Goal: Information Seeking & Learning: Learn about a topic

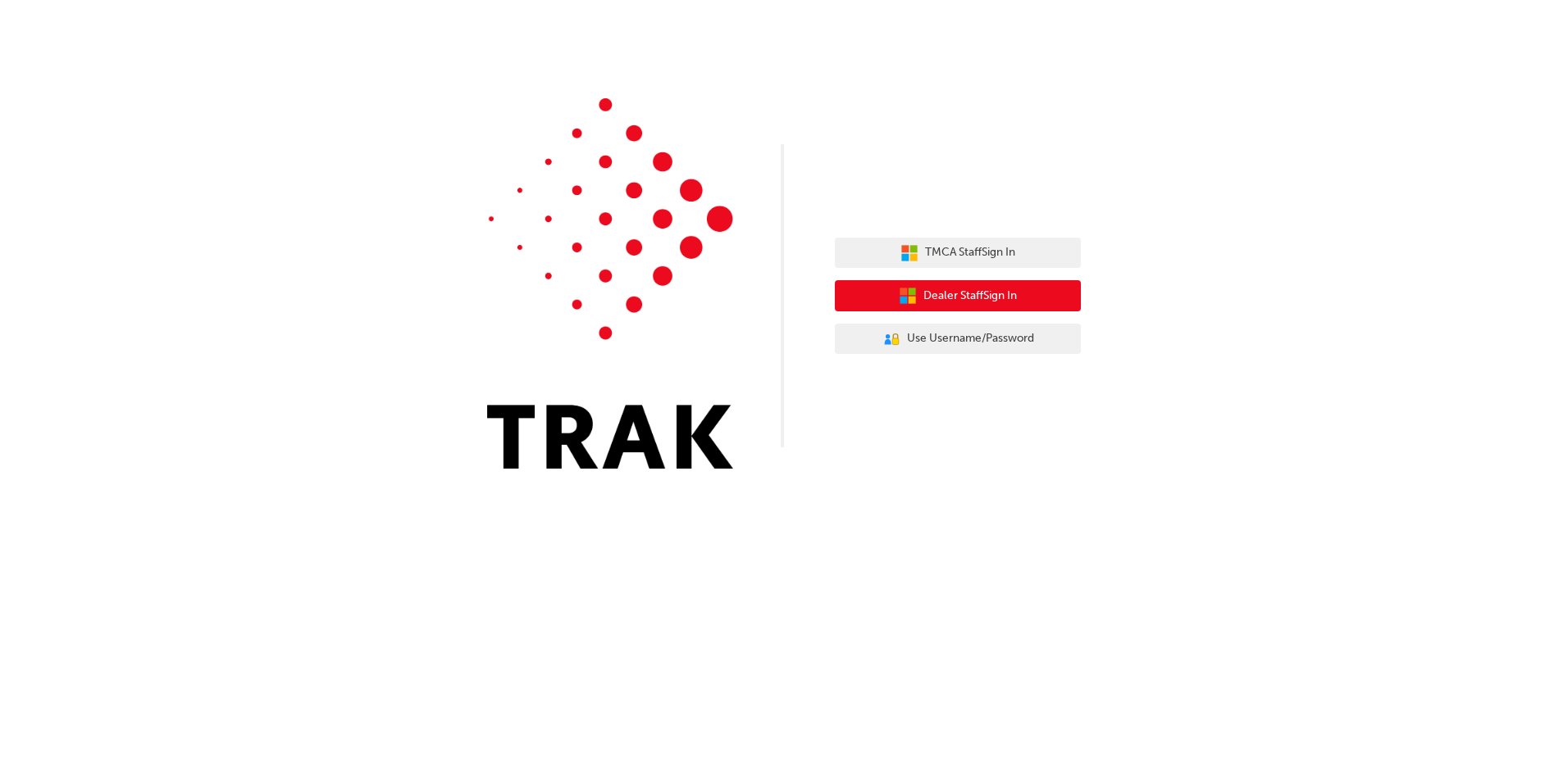
click at [983, 308] on button "Dealer Staff Sign In" at bounding box center [958, 296] width 246 height 31
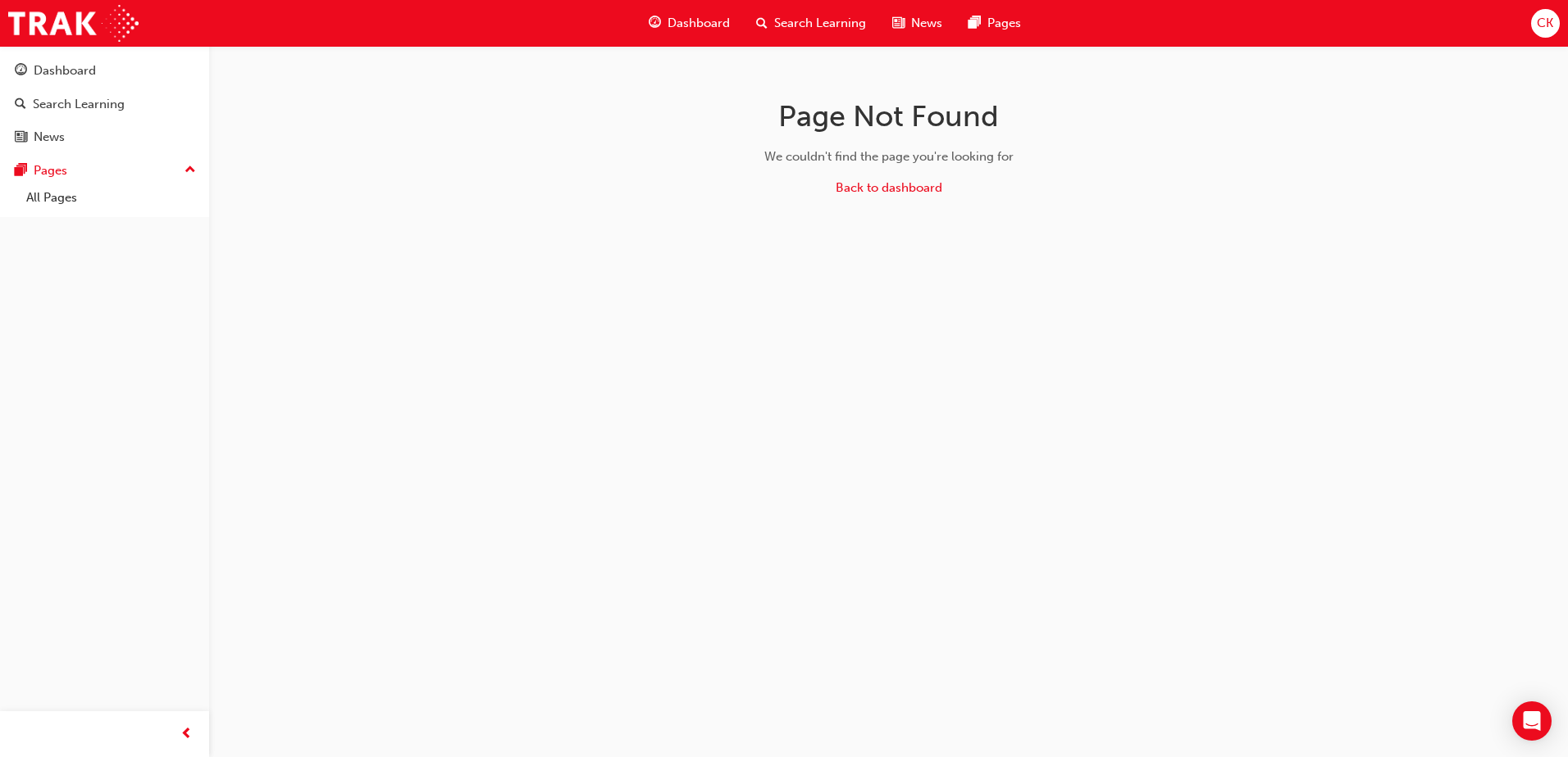
click at [1542, 22] on span "CK" at bounding box center [1545, 23] width 16 height 19
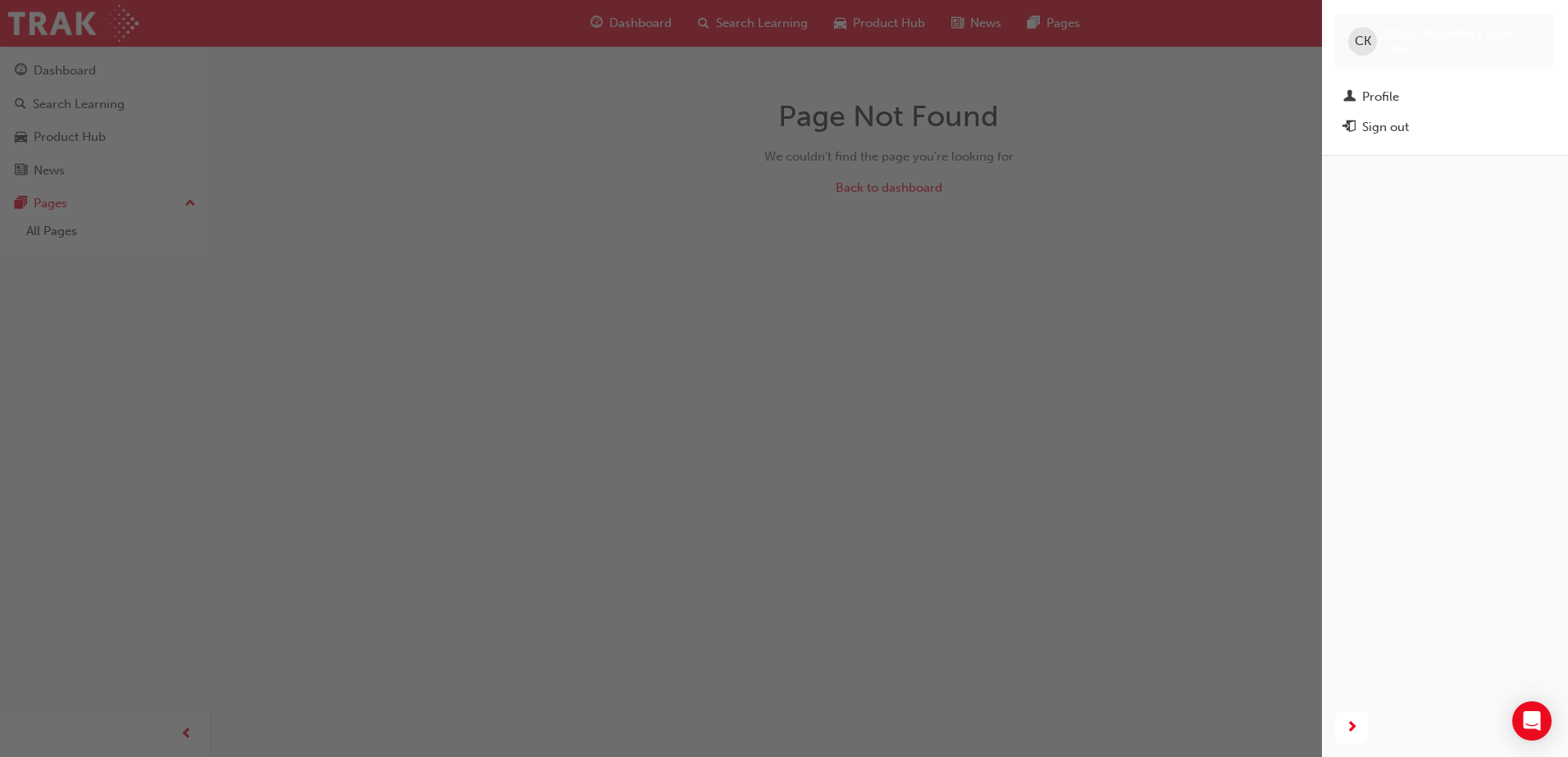
click at [1086, 293] on div "button" at bounding box center [661, 378] width 1322 height 757
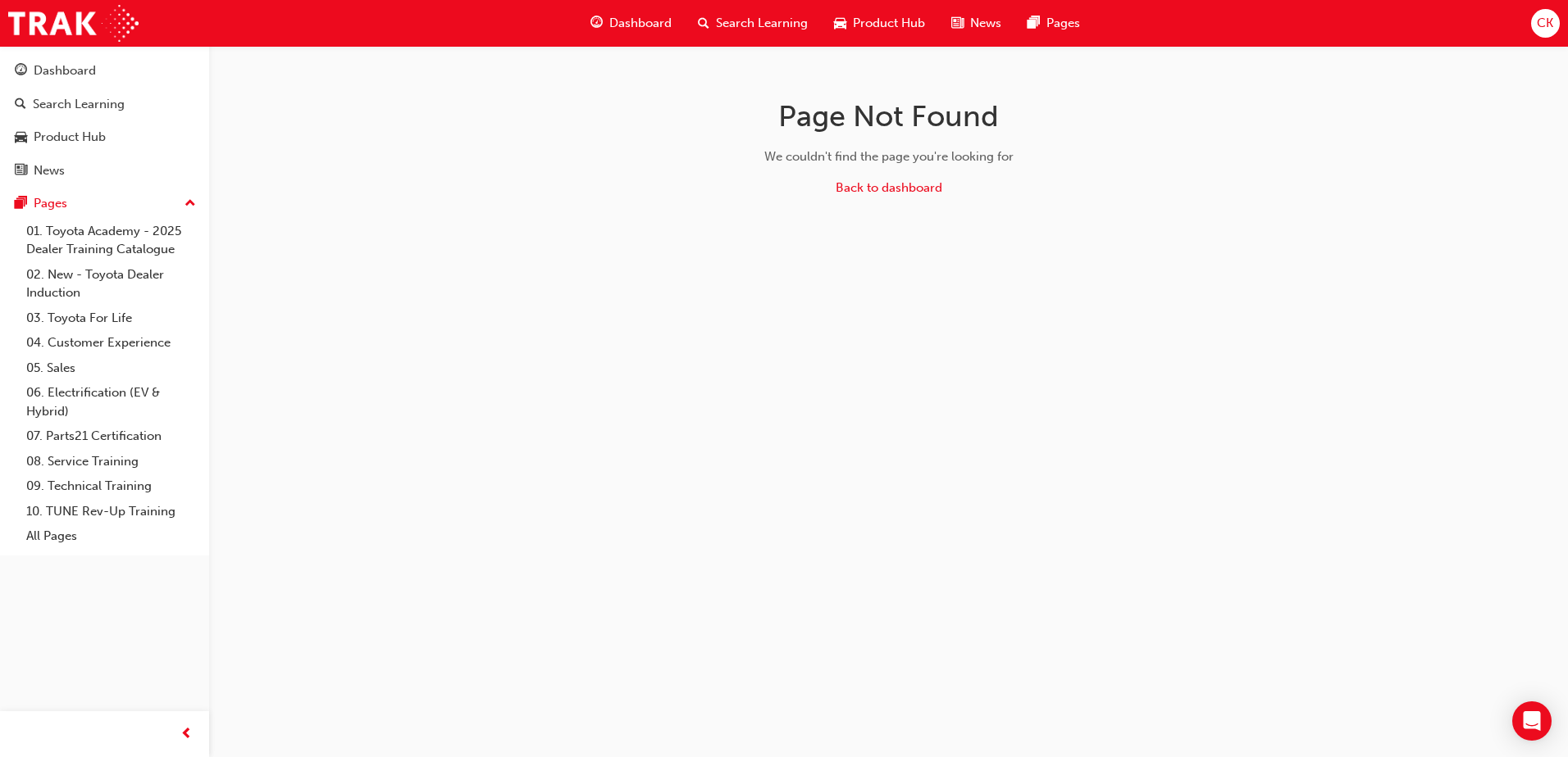
click at [743, 28] on span "Search Learning" at bounding box center [762, 23] width 92 height 19
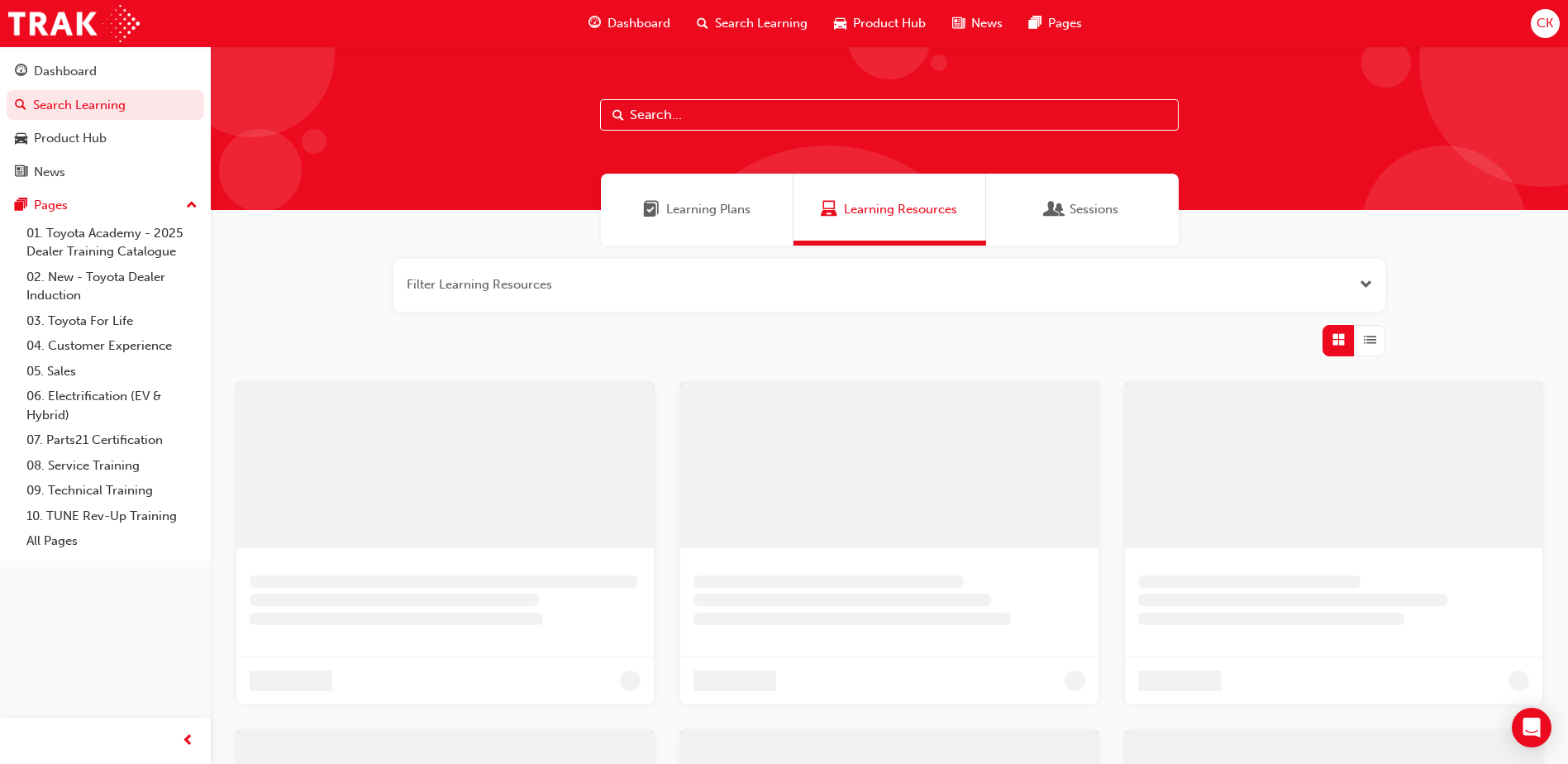
click at [717, 118] on input "text" at bounding box center [889, 115] width 579 height 31
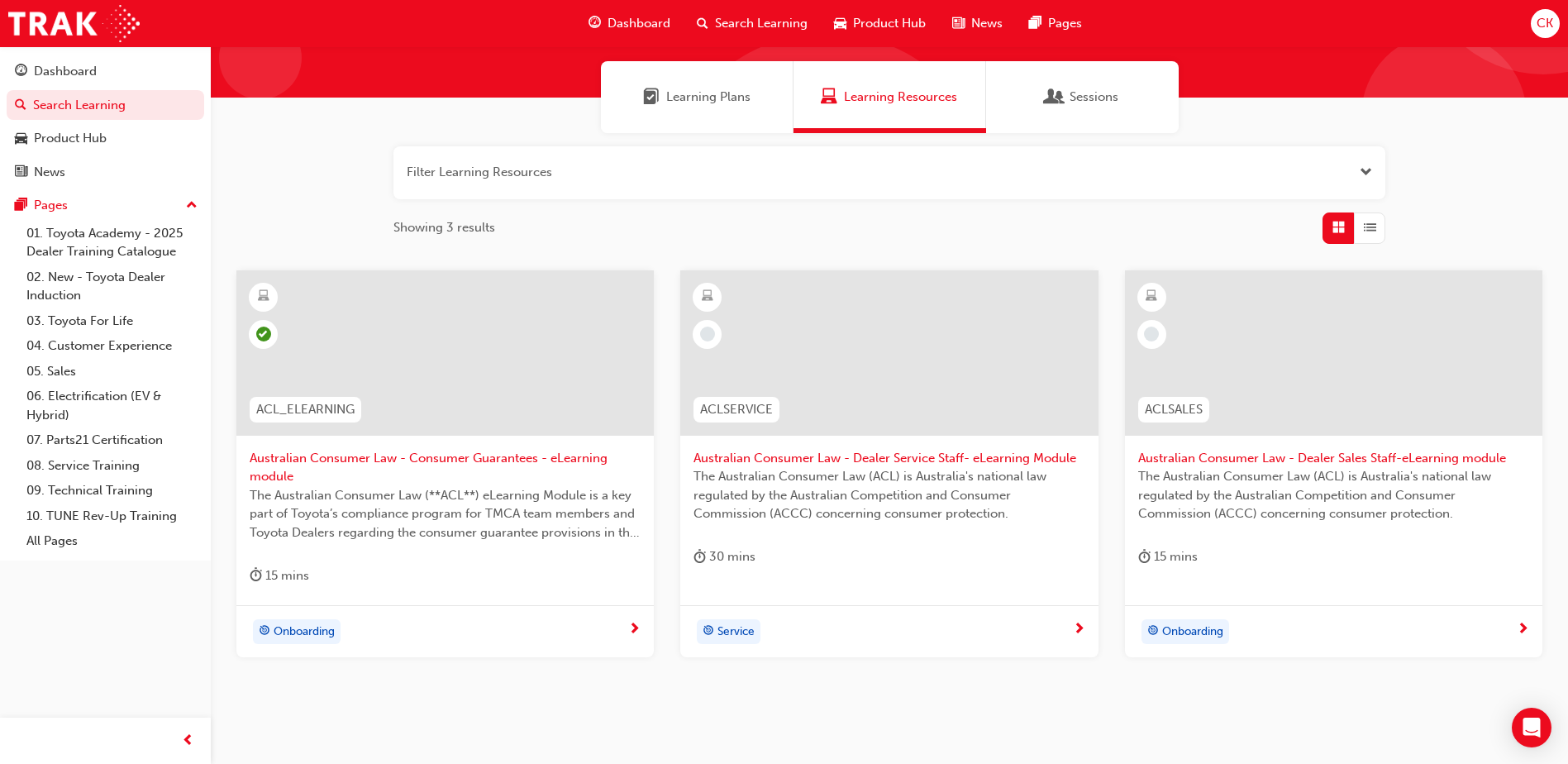
scroll to position [83, 0]
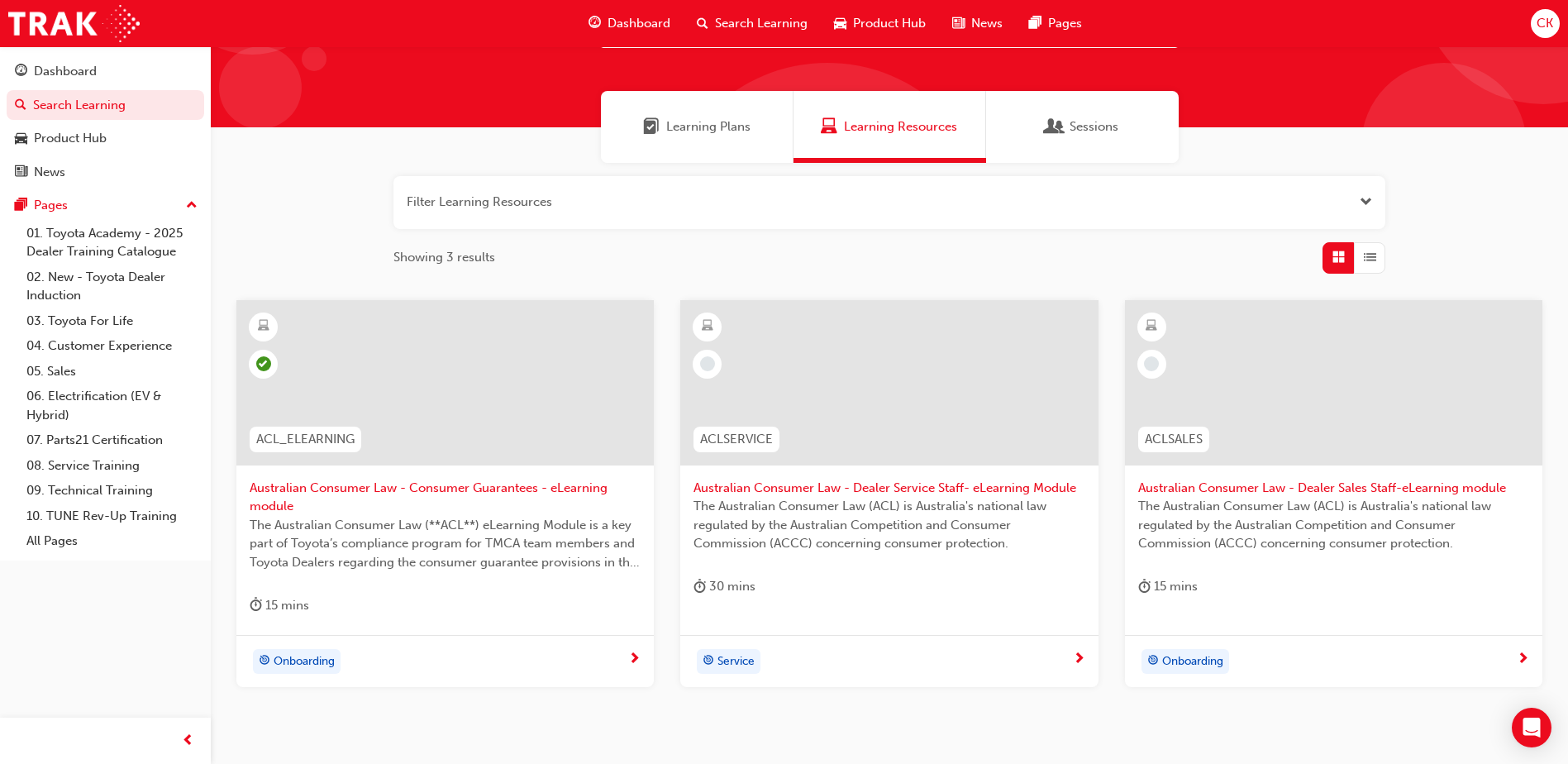
type input "austr"
click at [1153, 367] on span "learningRecordVerb_NONE-icon" at bounding box center [1151, 363] width 15 height 15
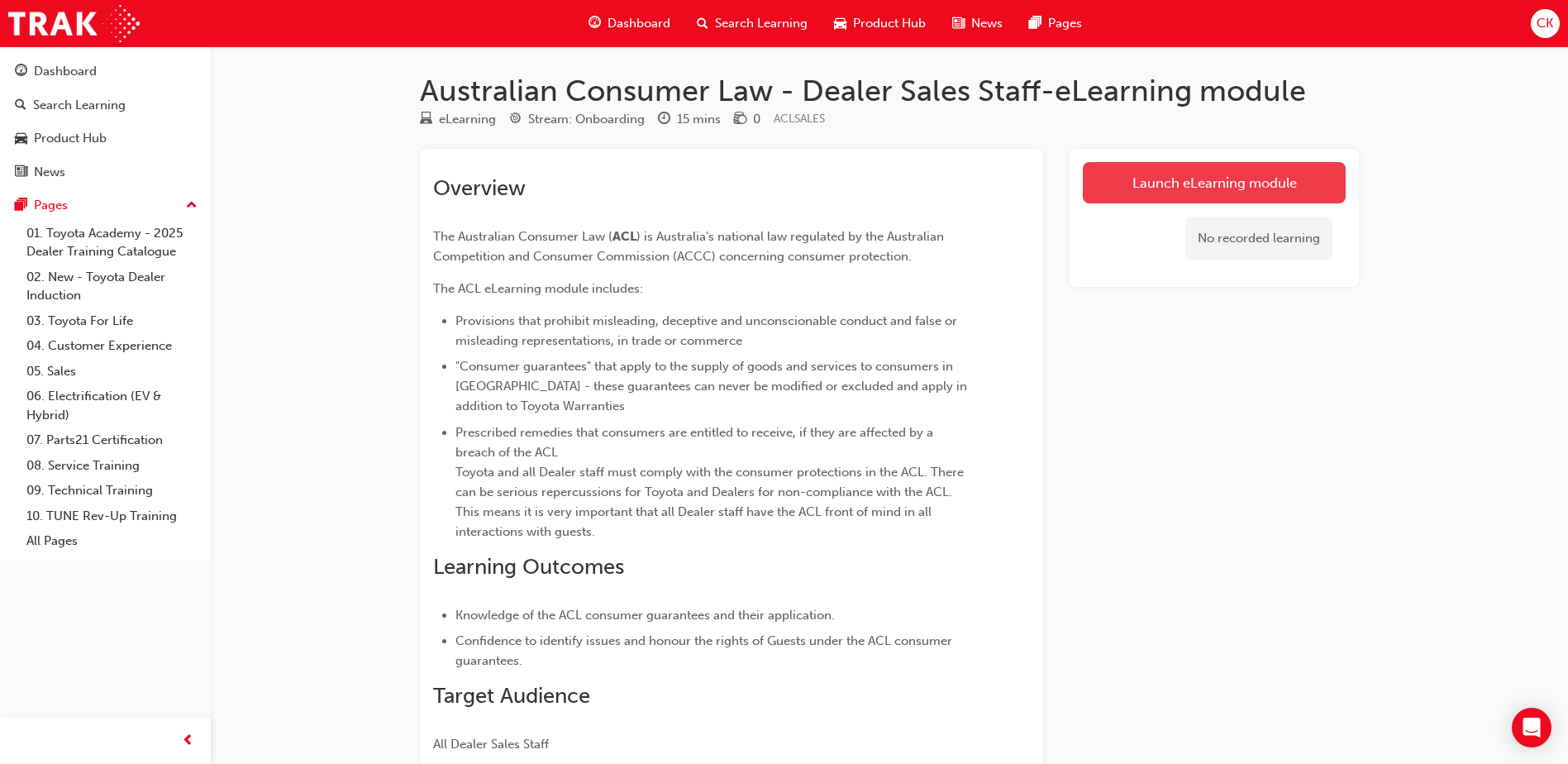
click at [1196, 184] on link "Launch eLearning module" at bounding box center [1215, 182] width 263 height 41
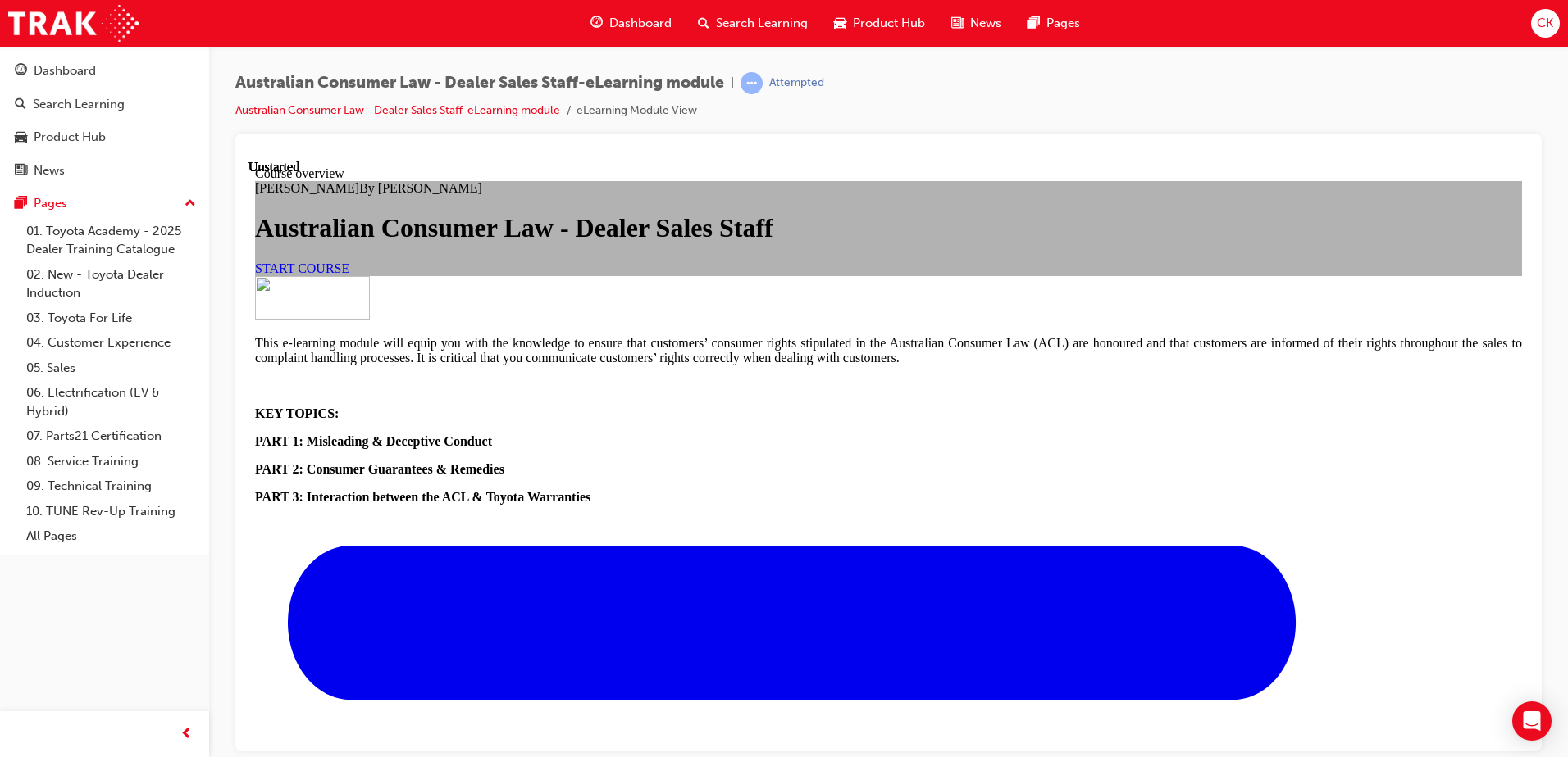
click at [350, 274] on span "START COURSE" at bounding box center [301, 268] width 94 height 14
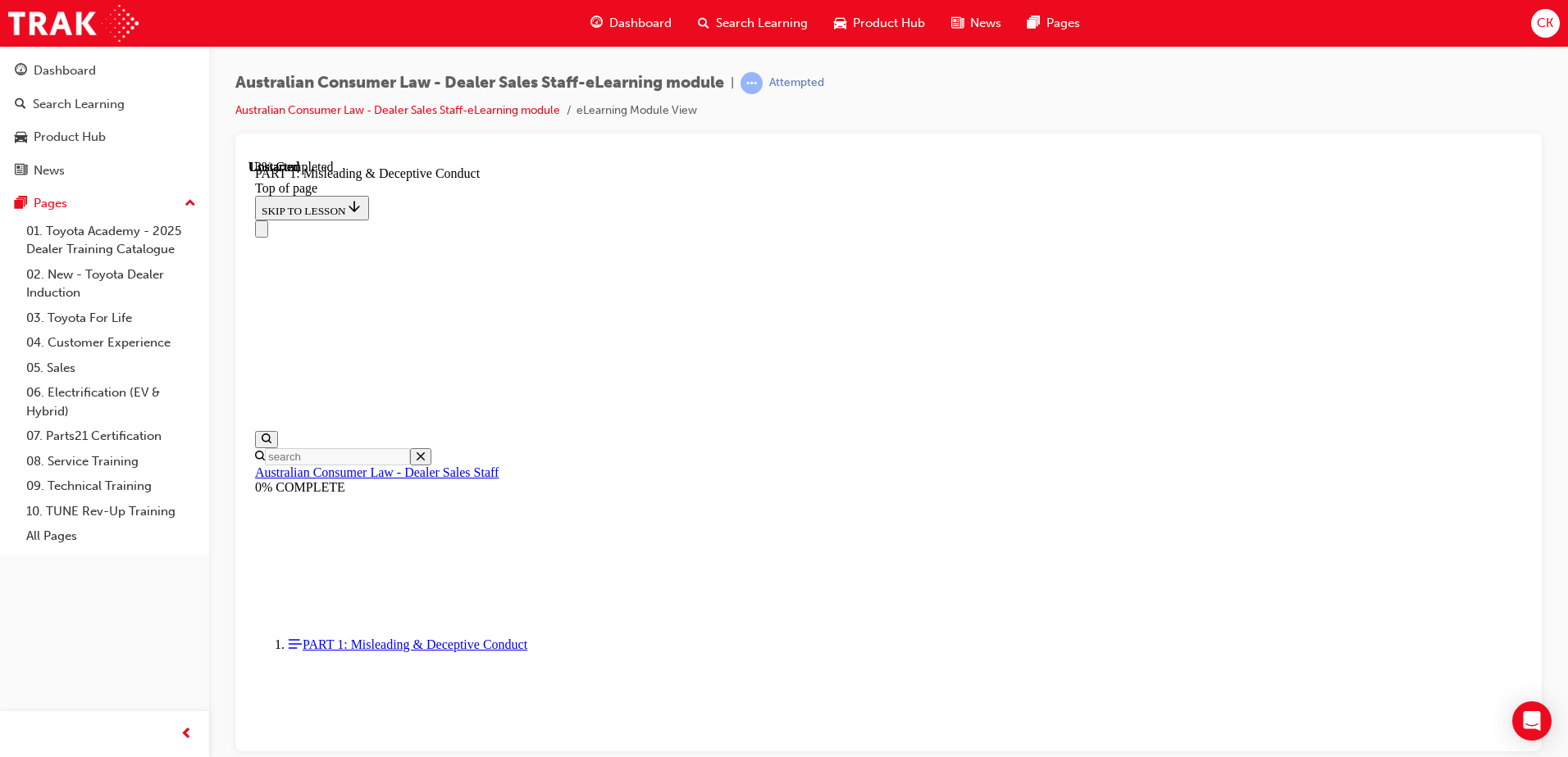
scroll to position [1116, 0]
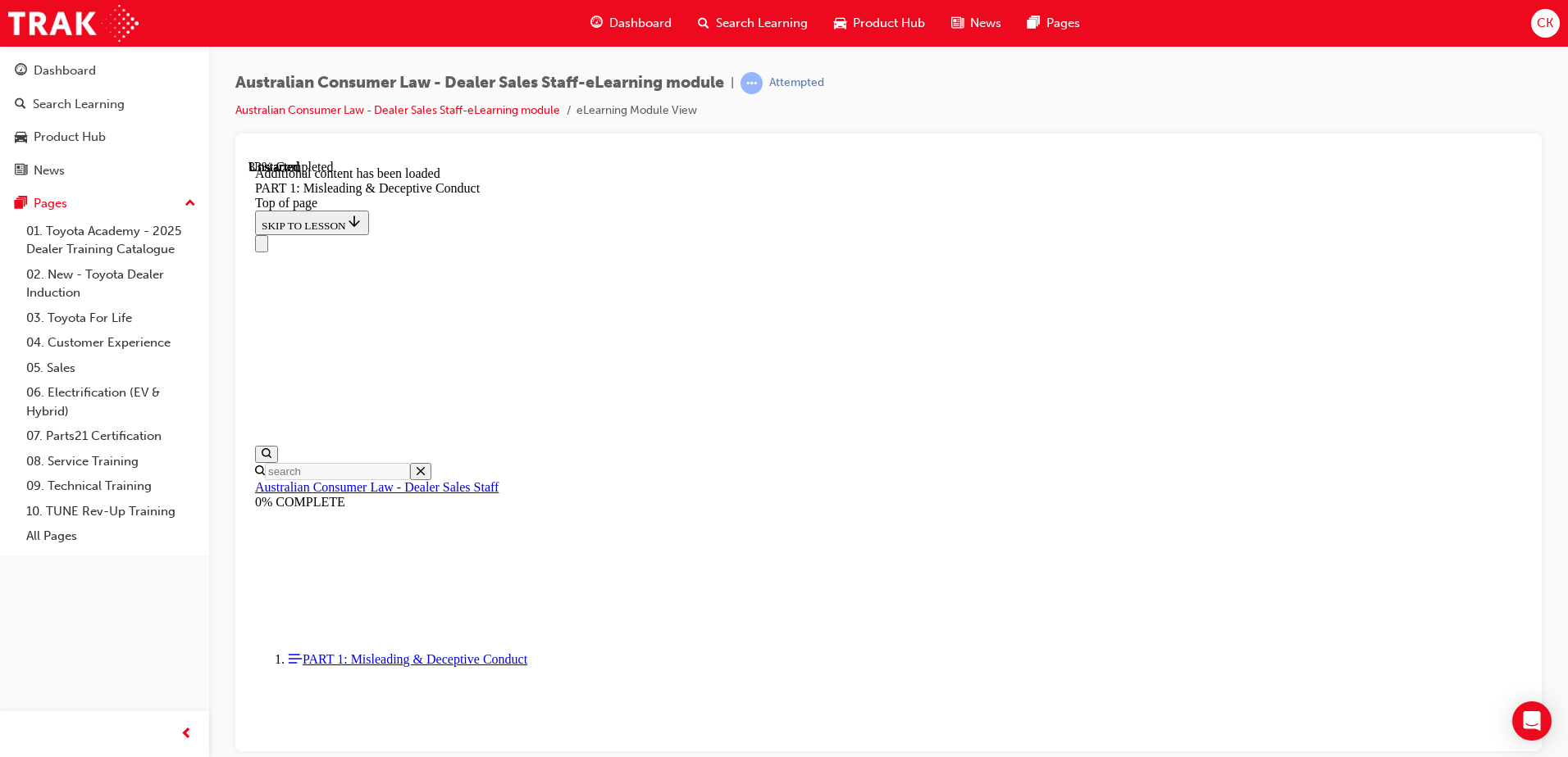
scroll to position [1959, 0]
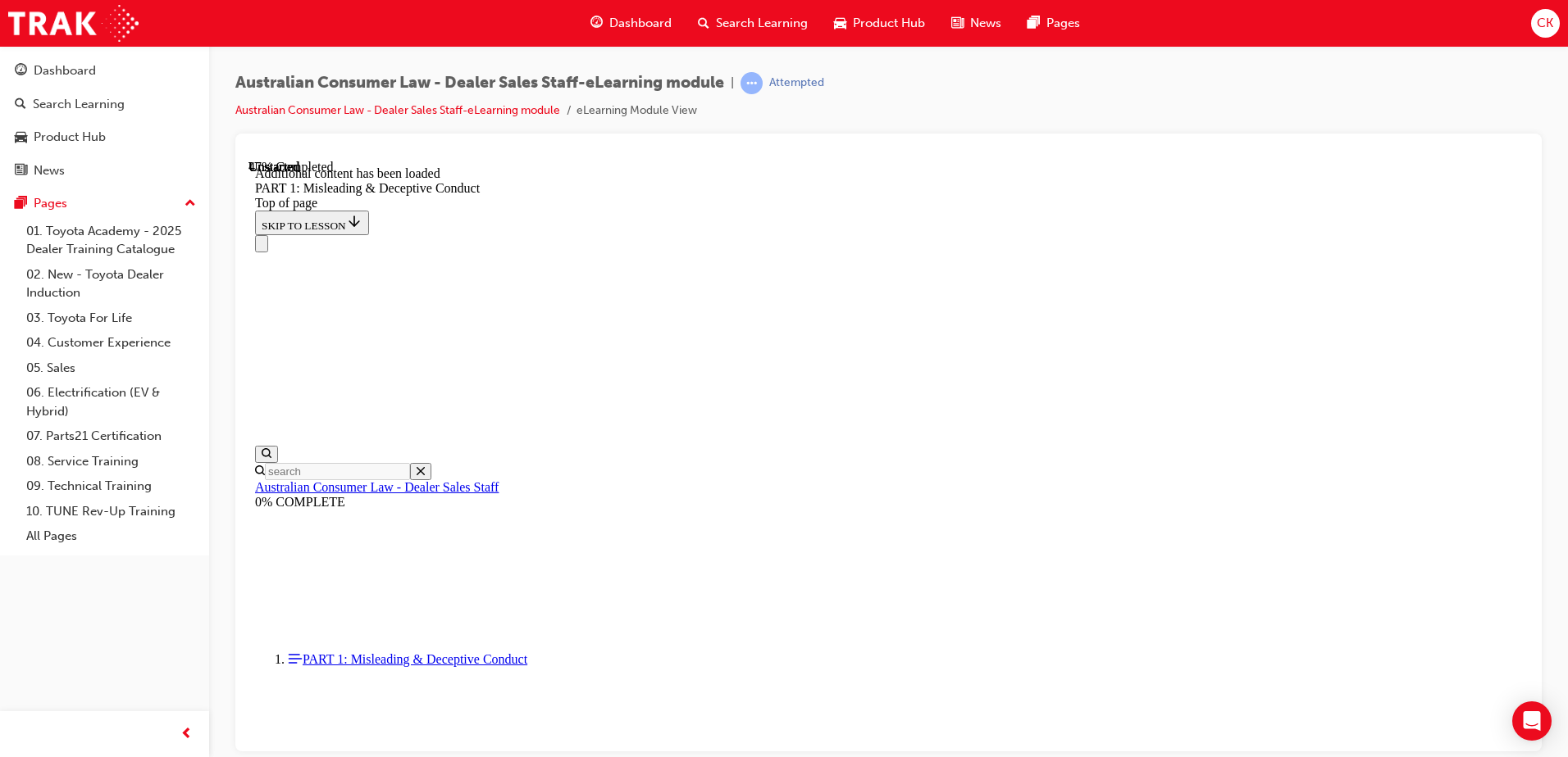
scroll to position [2328, 0]
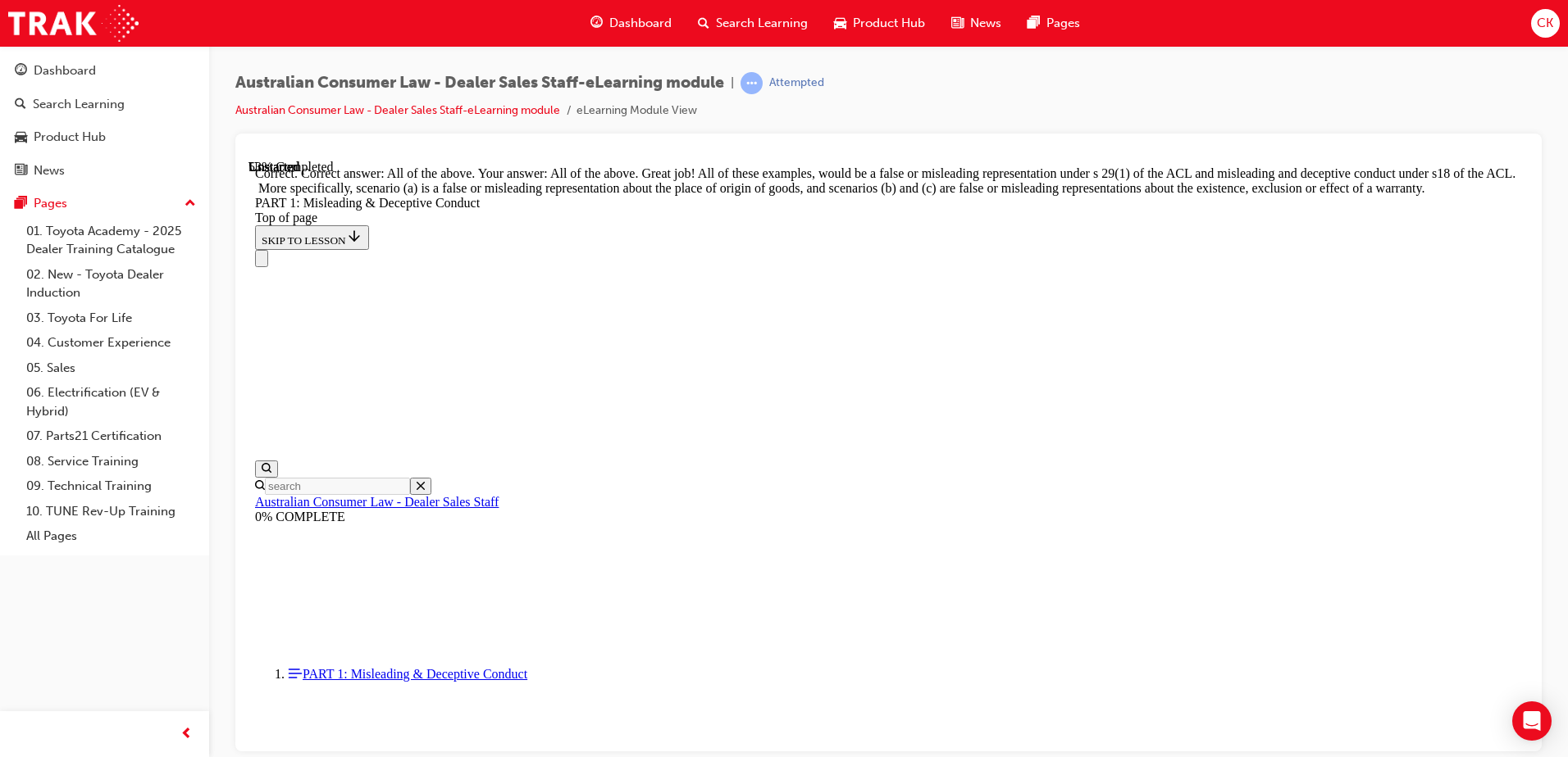
scroll to position [2817, 0]
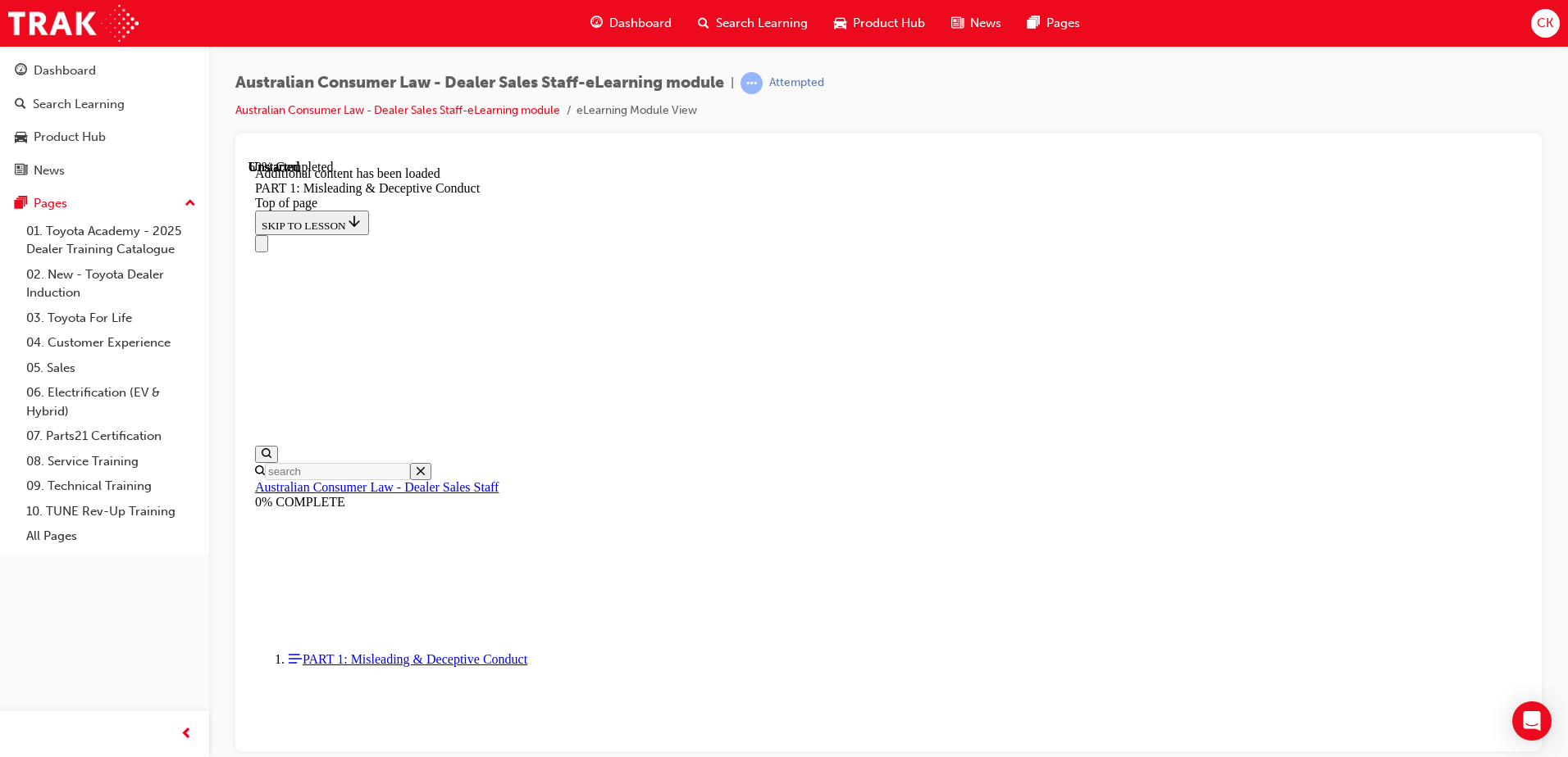
scroll to position [3234, 0]
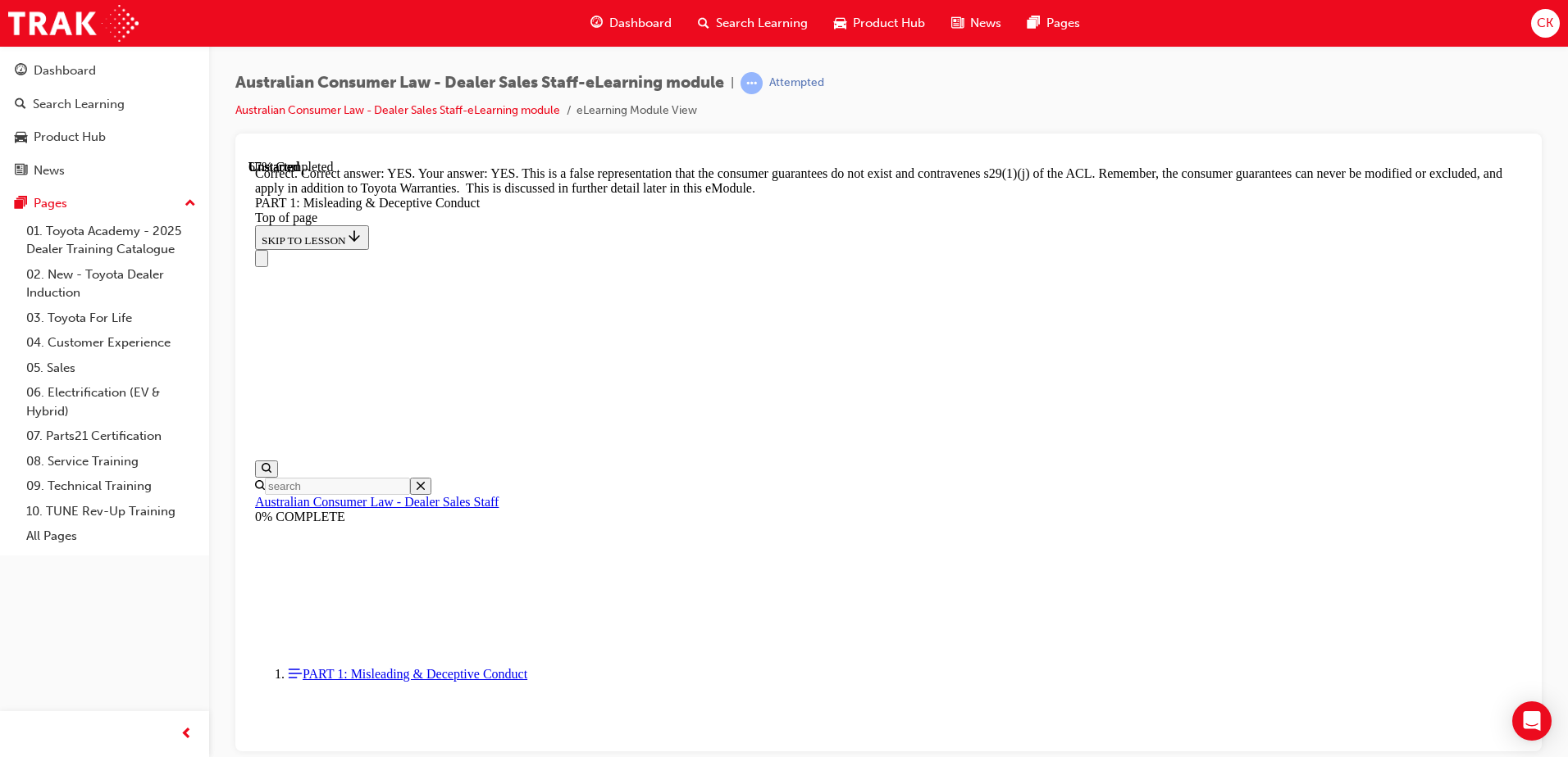
scroll to position [3562, 0]
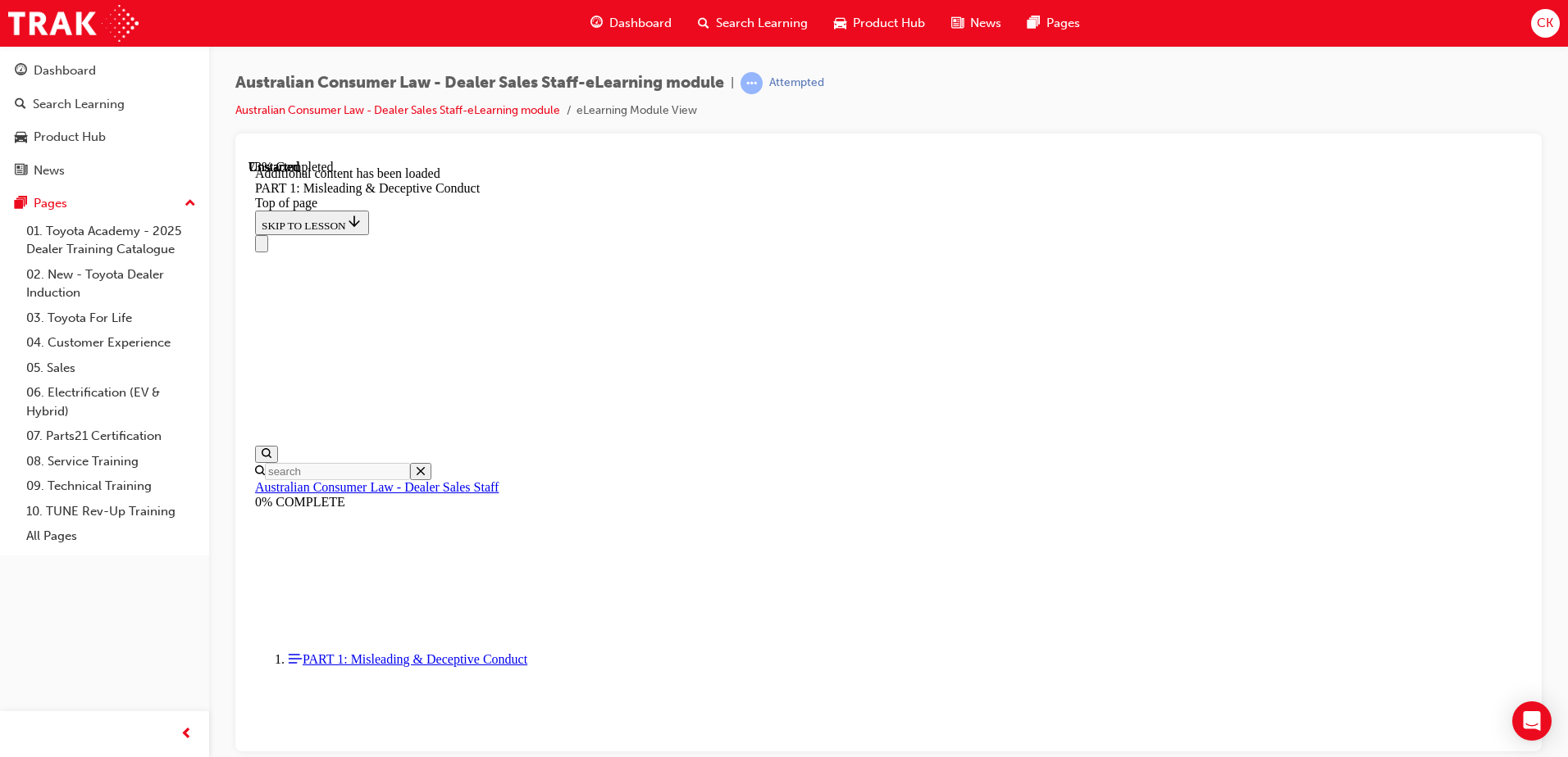
scroll to position [4005, 0]
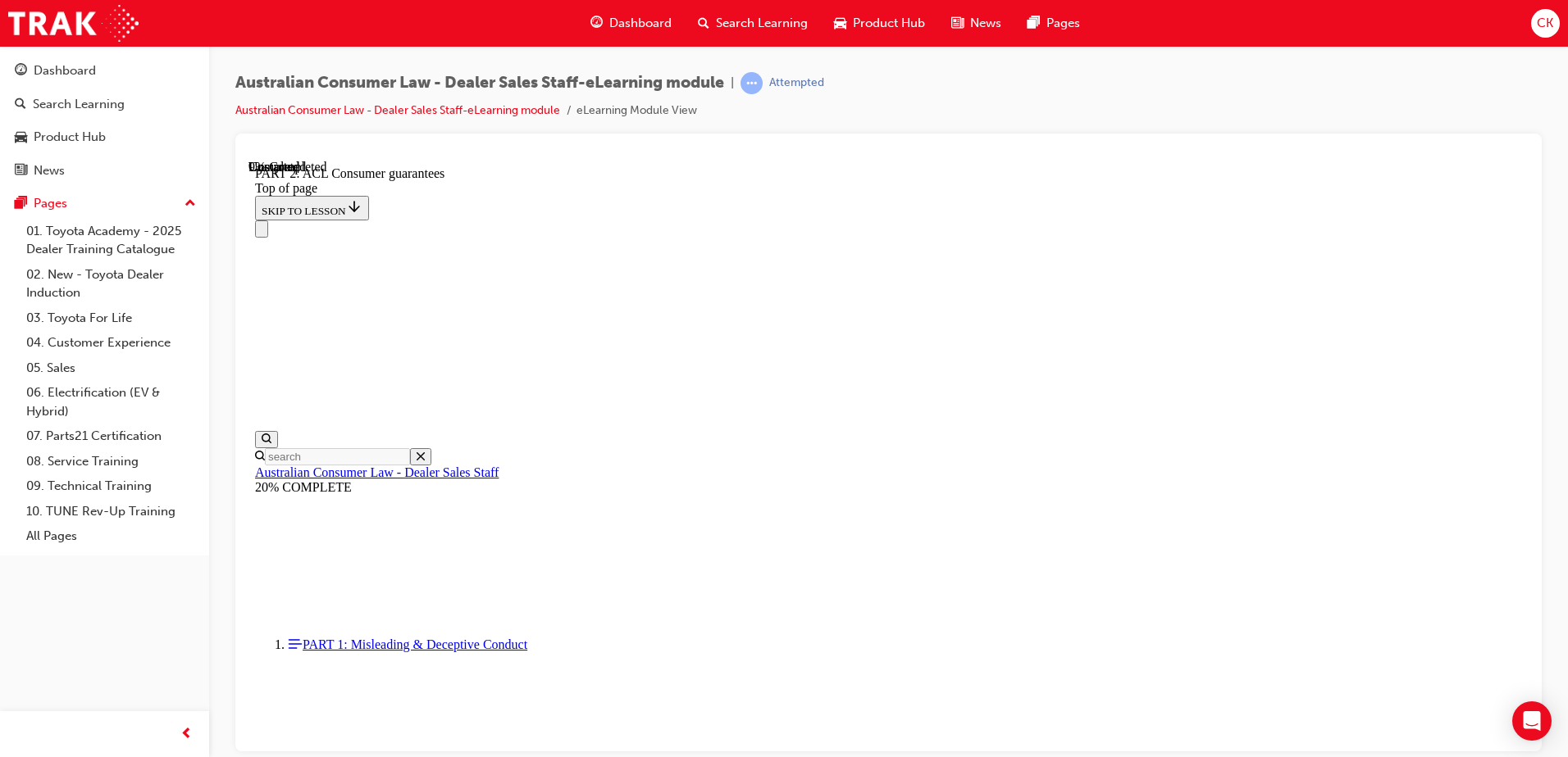
scroll to position [2592, 0]
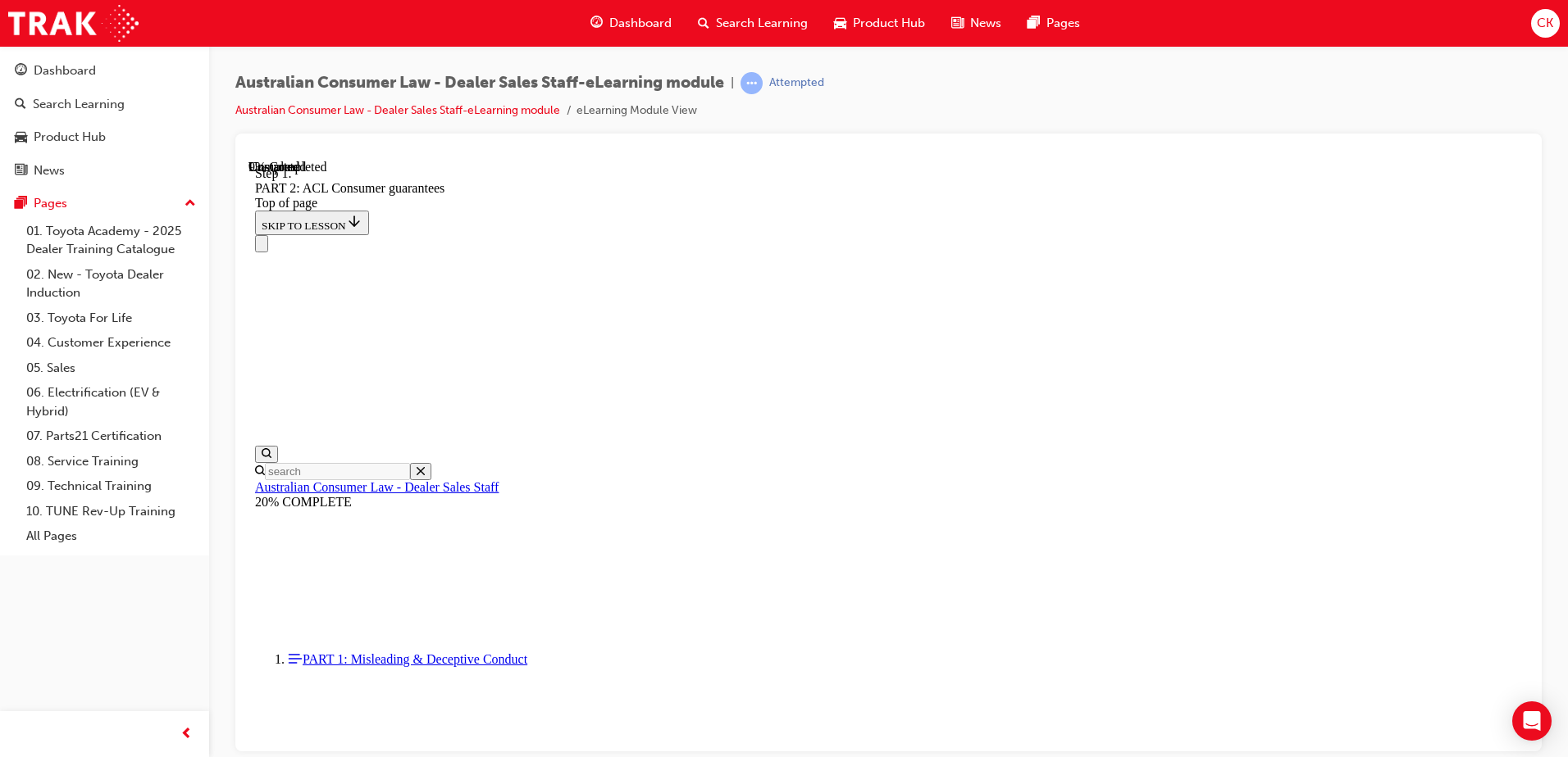
scroll to position [2658, 0]
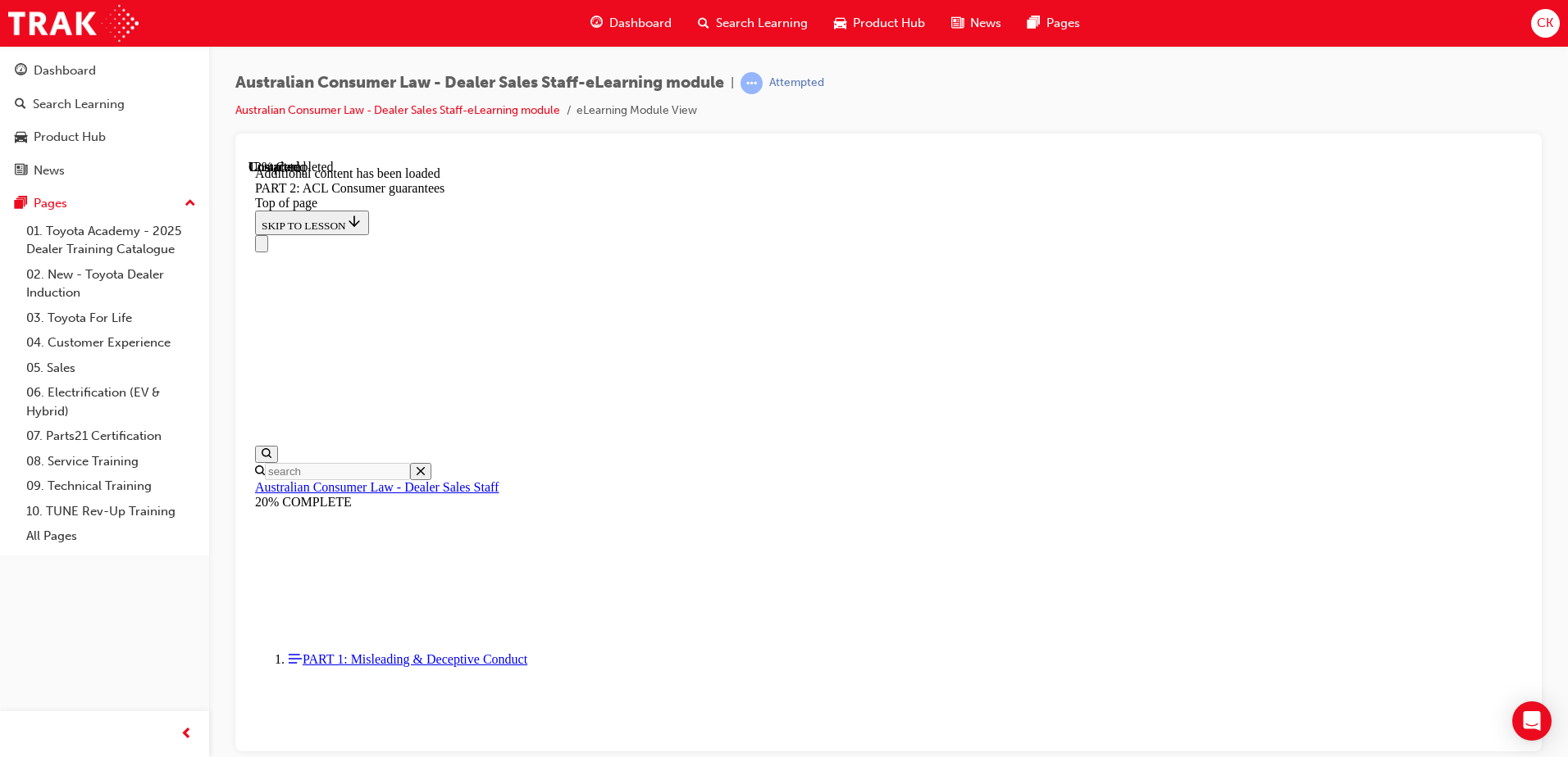
scroll to position [3100, 0]
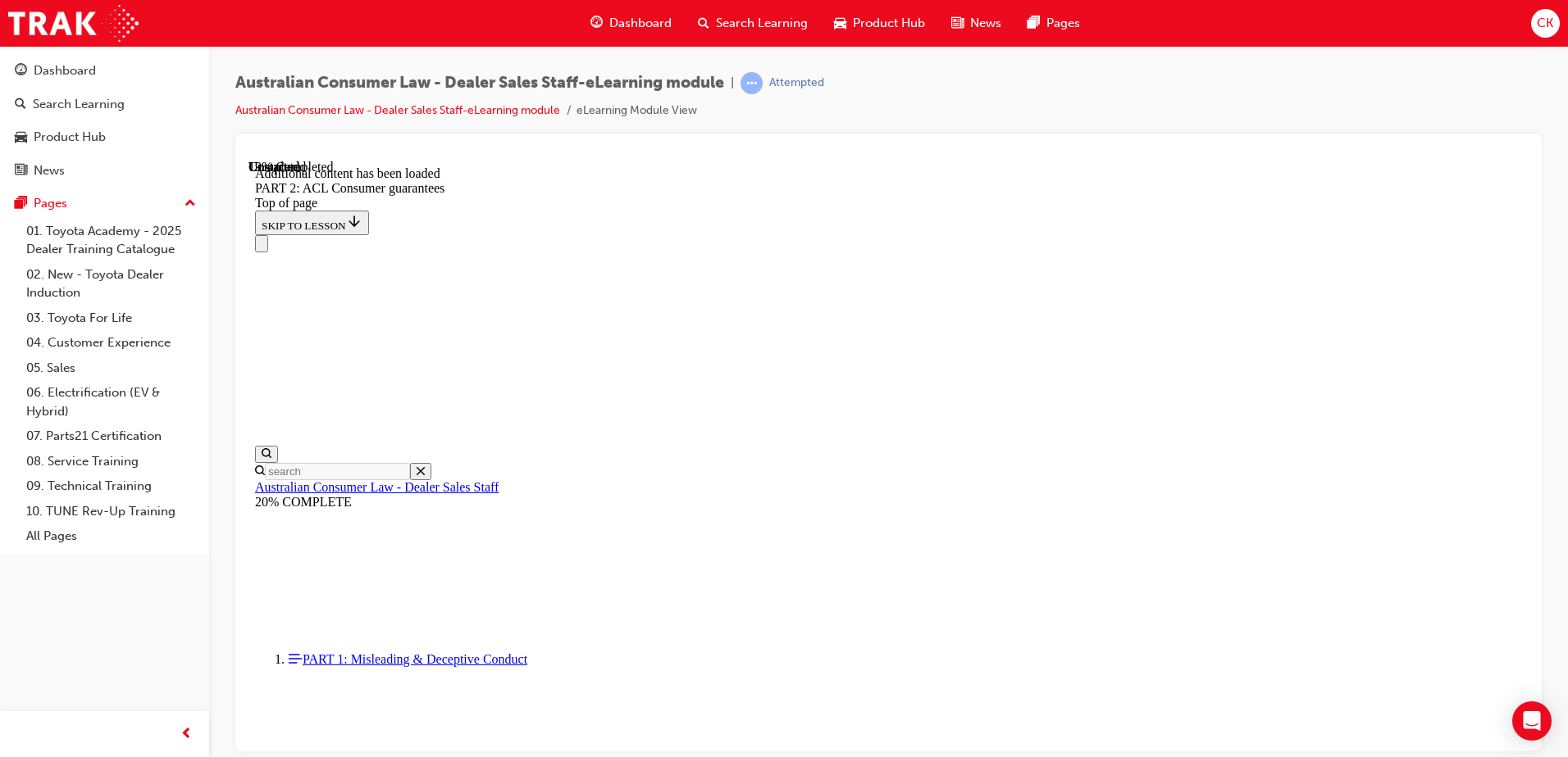
scroll to position [4034, 0]
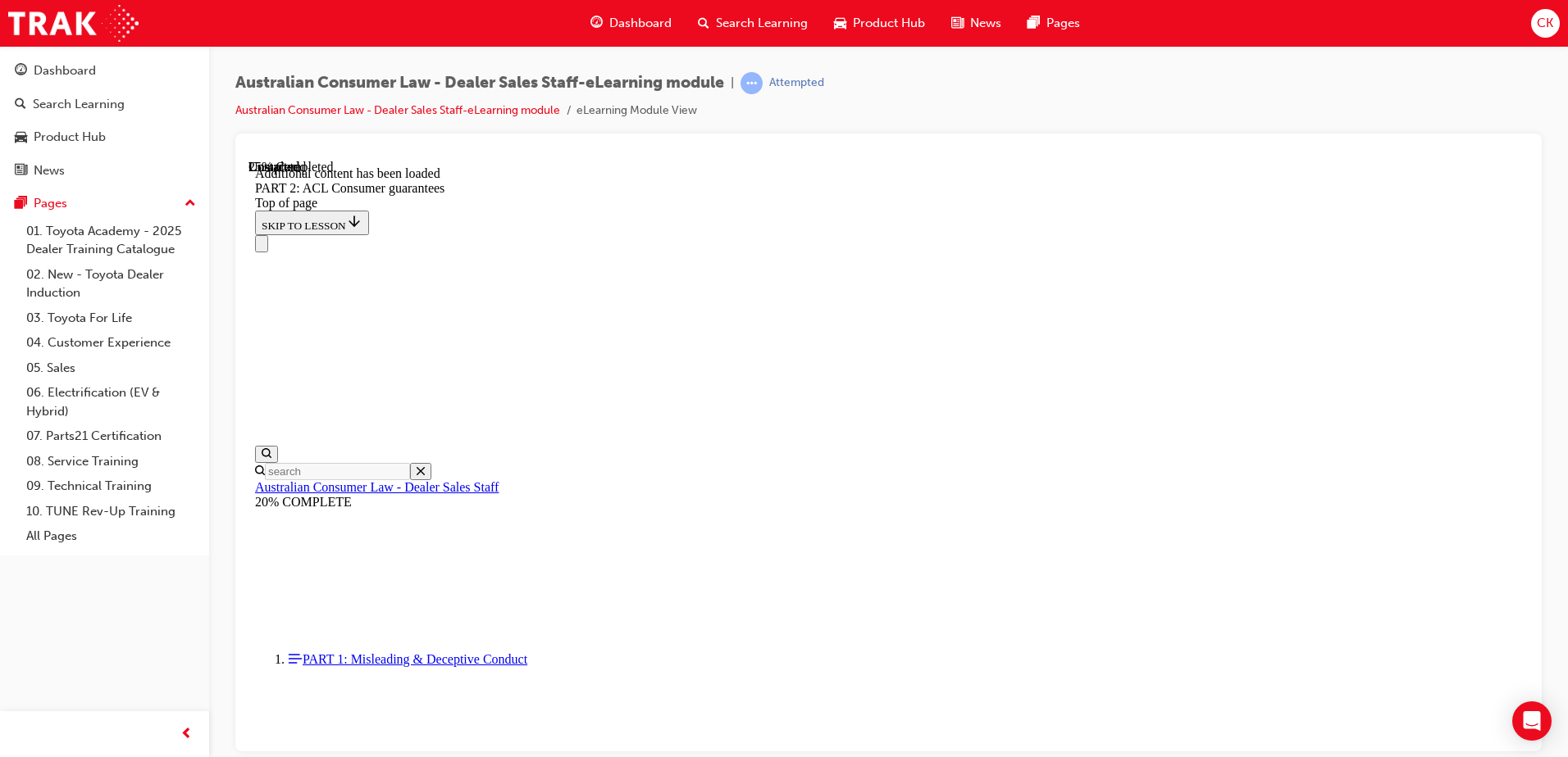
scroll to position [4866, 0]
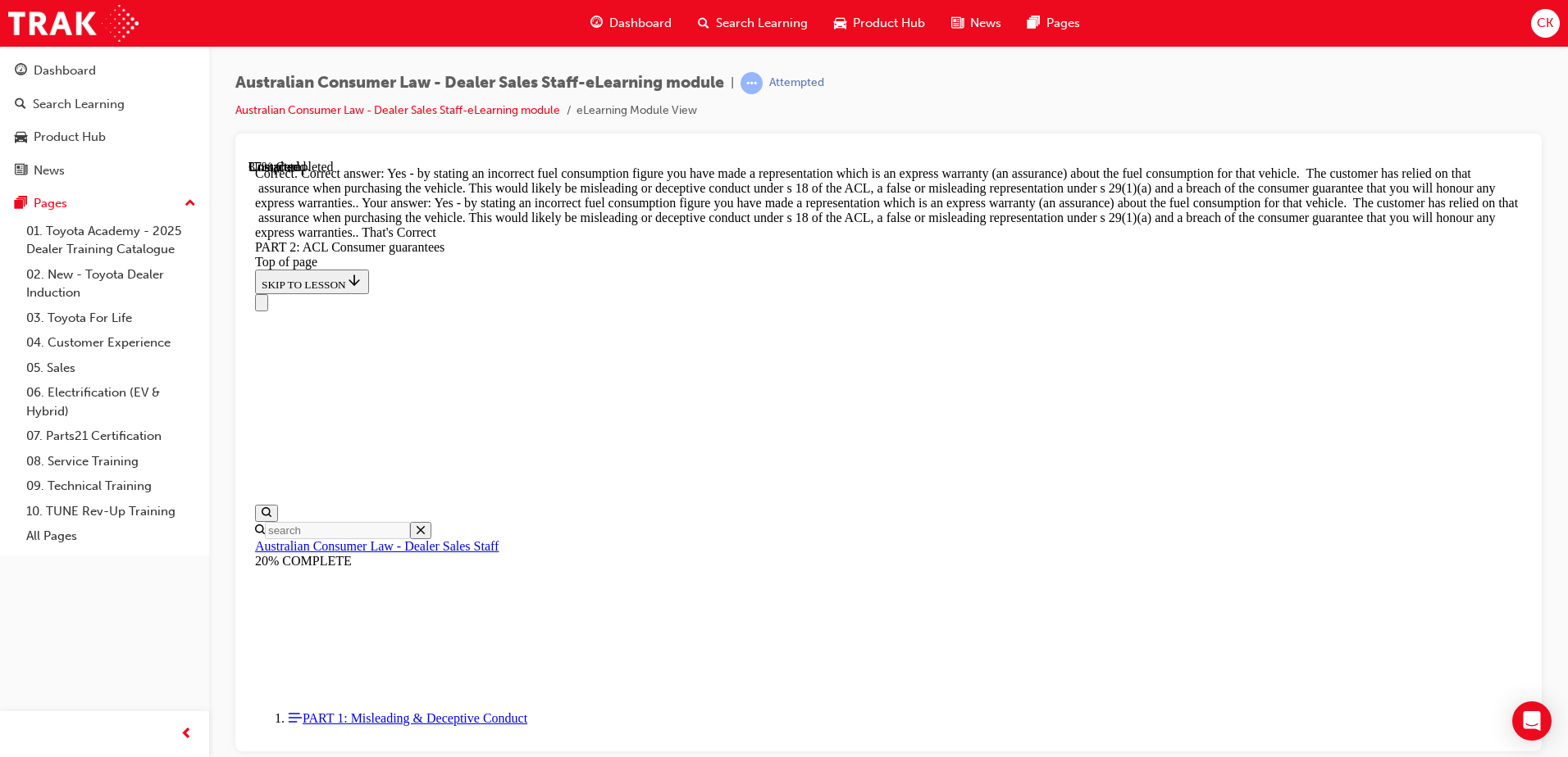
scroll to position [7478, 0]
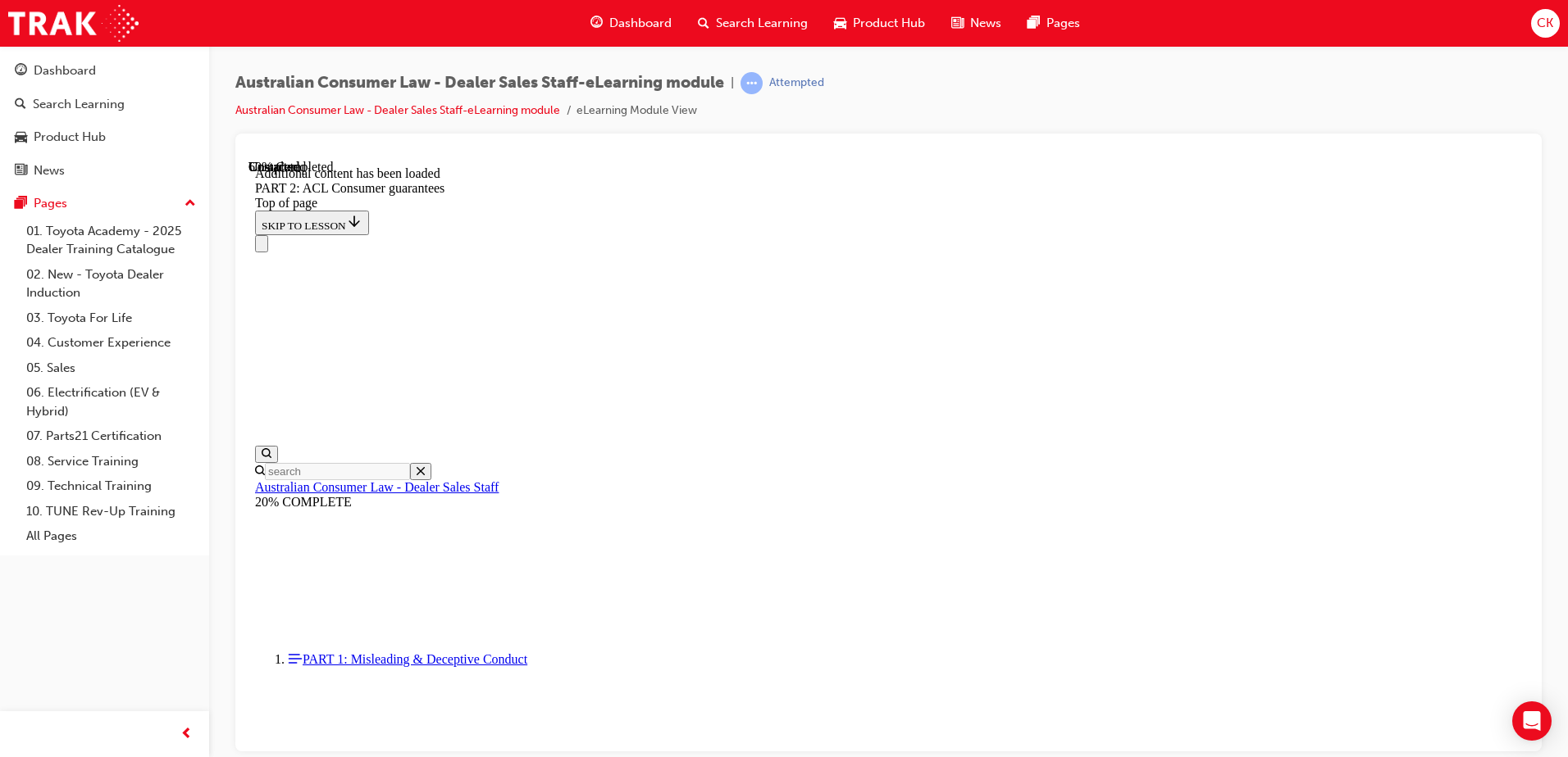
scroll to position [10027, 0]
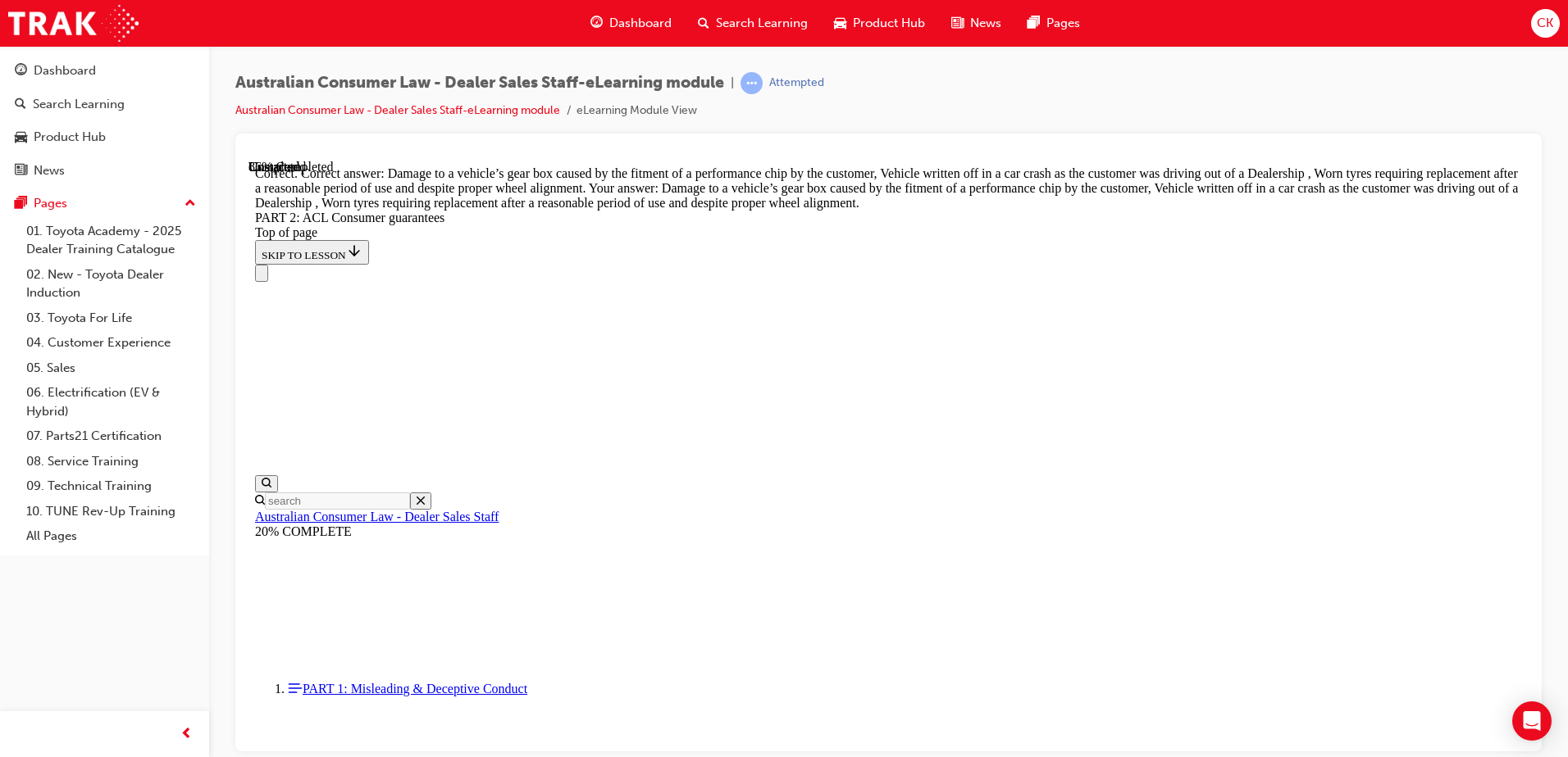
scroll to position [16405, 0]
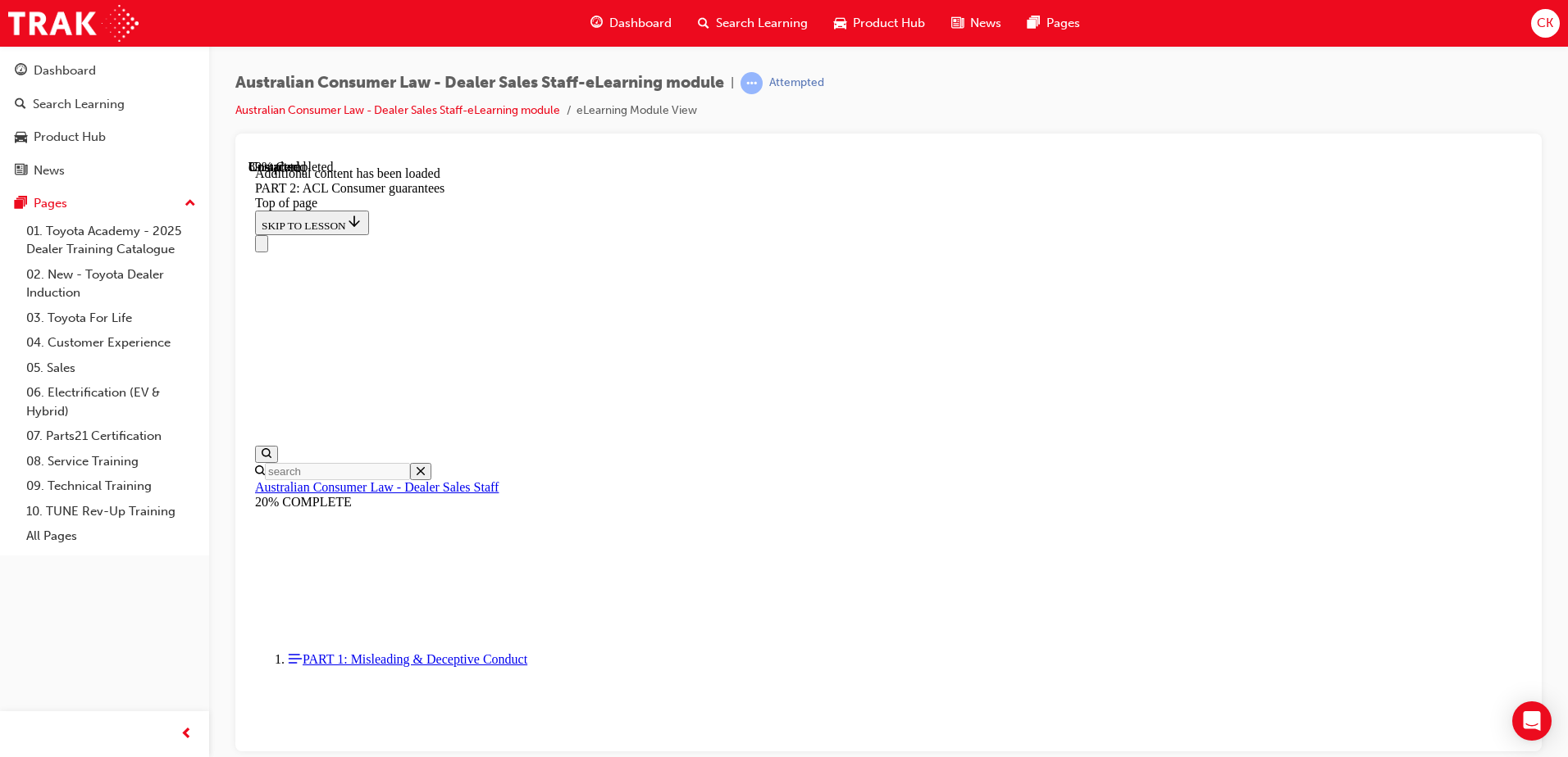
scroll to position [17889, 0]
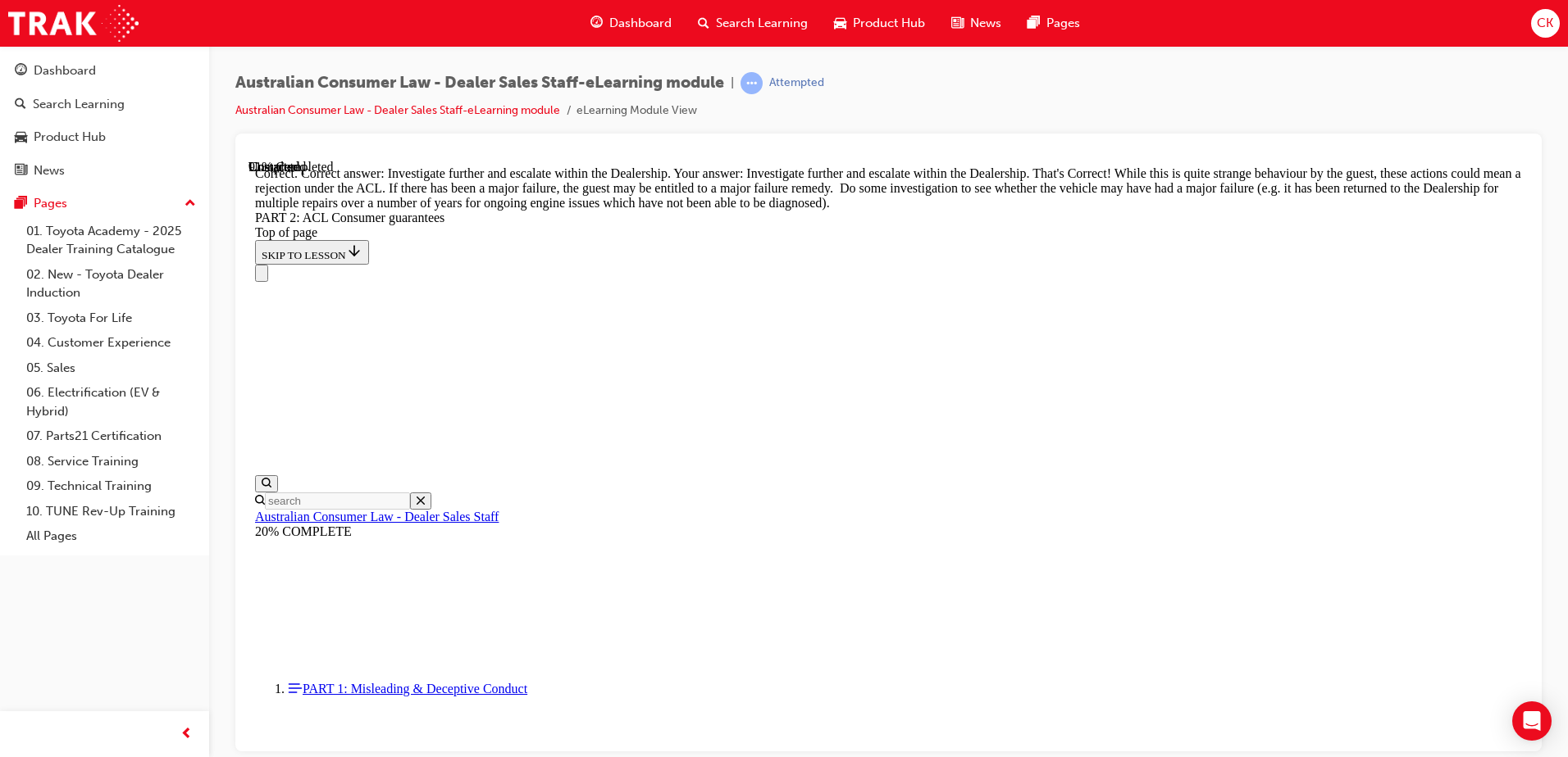
scroll to position [18217, 0]
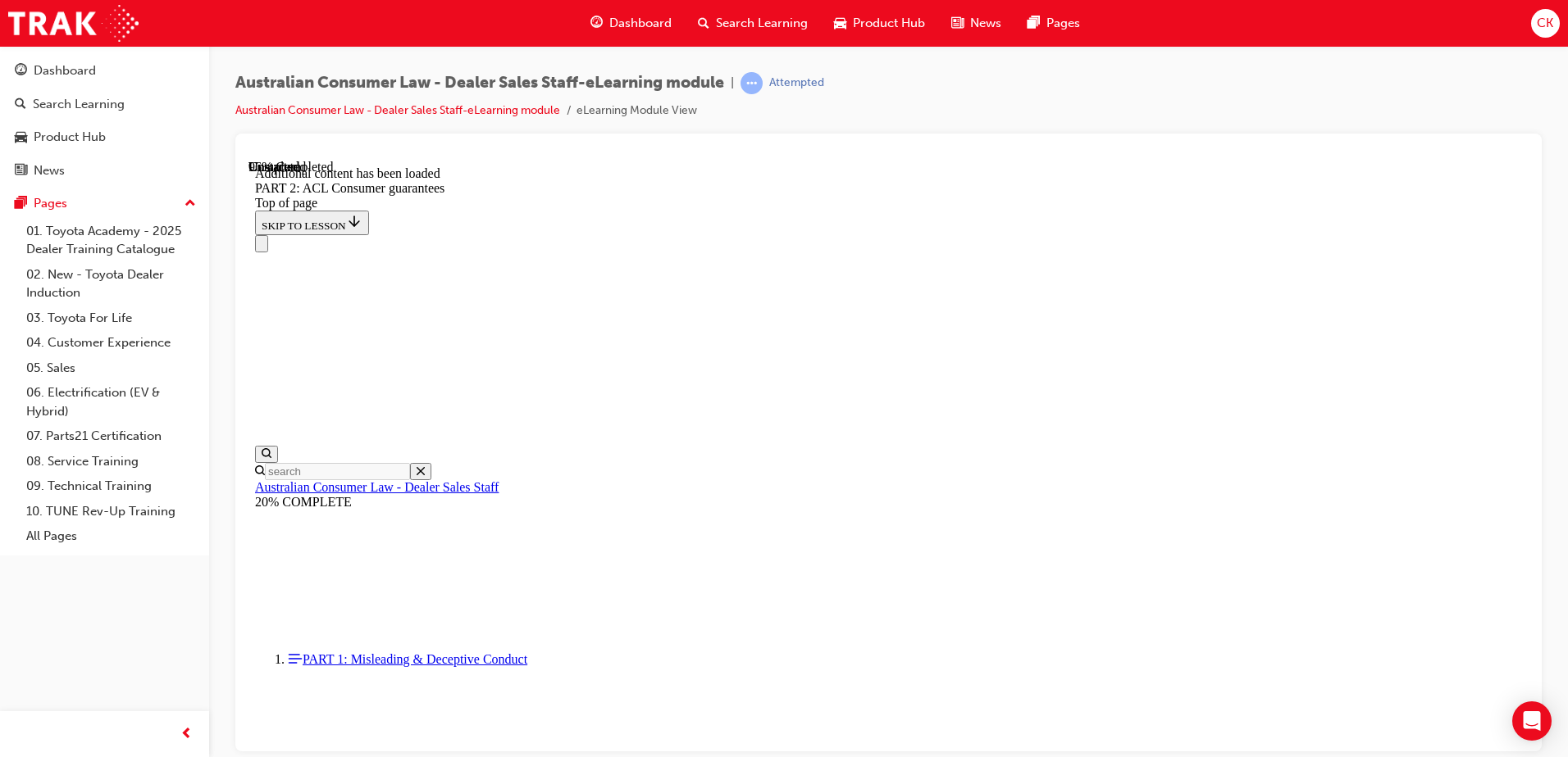
scroll to position [19596, 0]
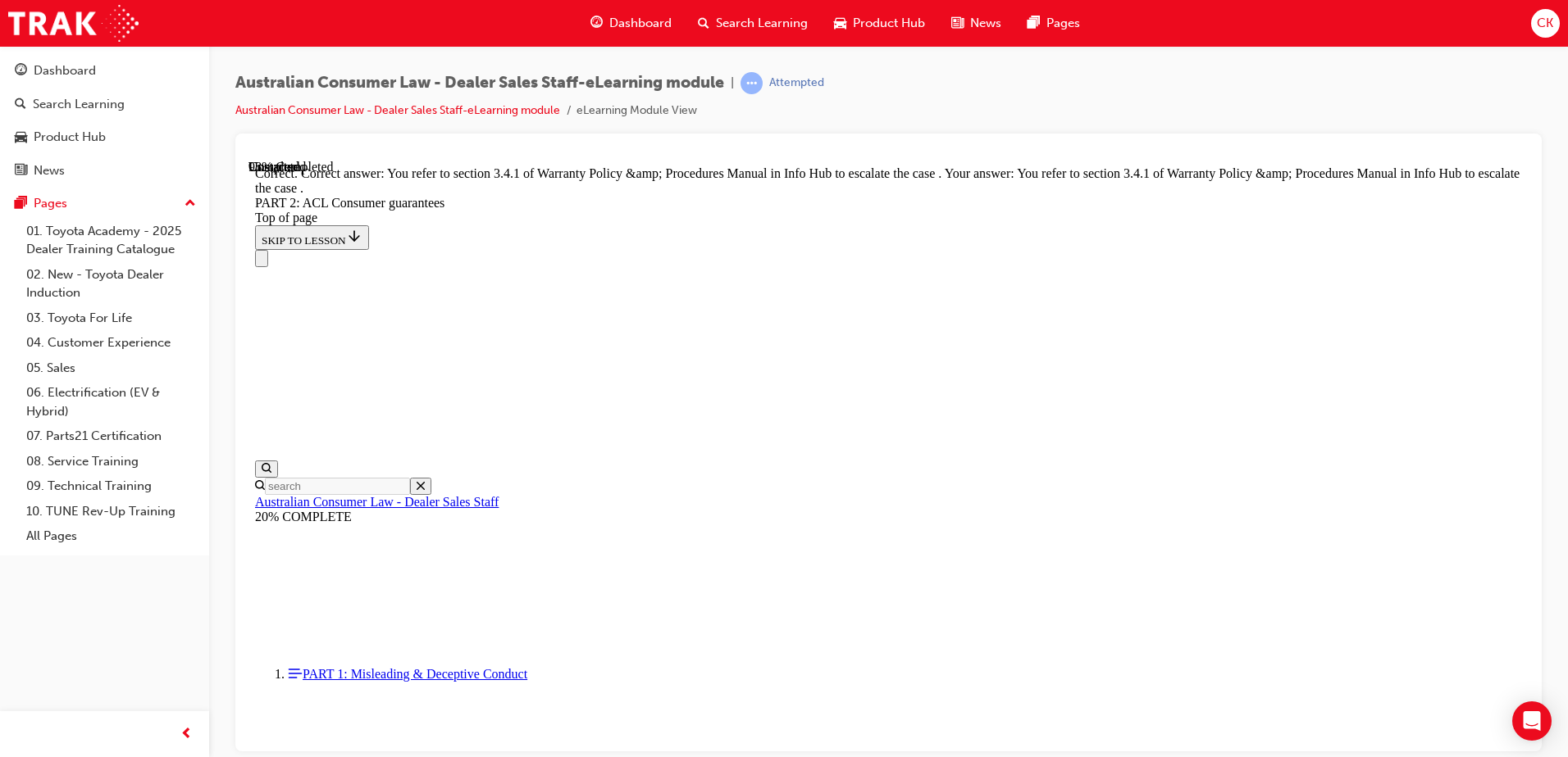
scroll to position [20587, 0]
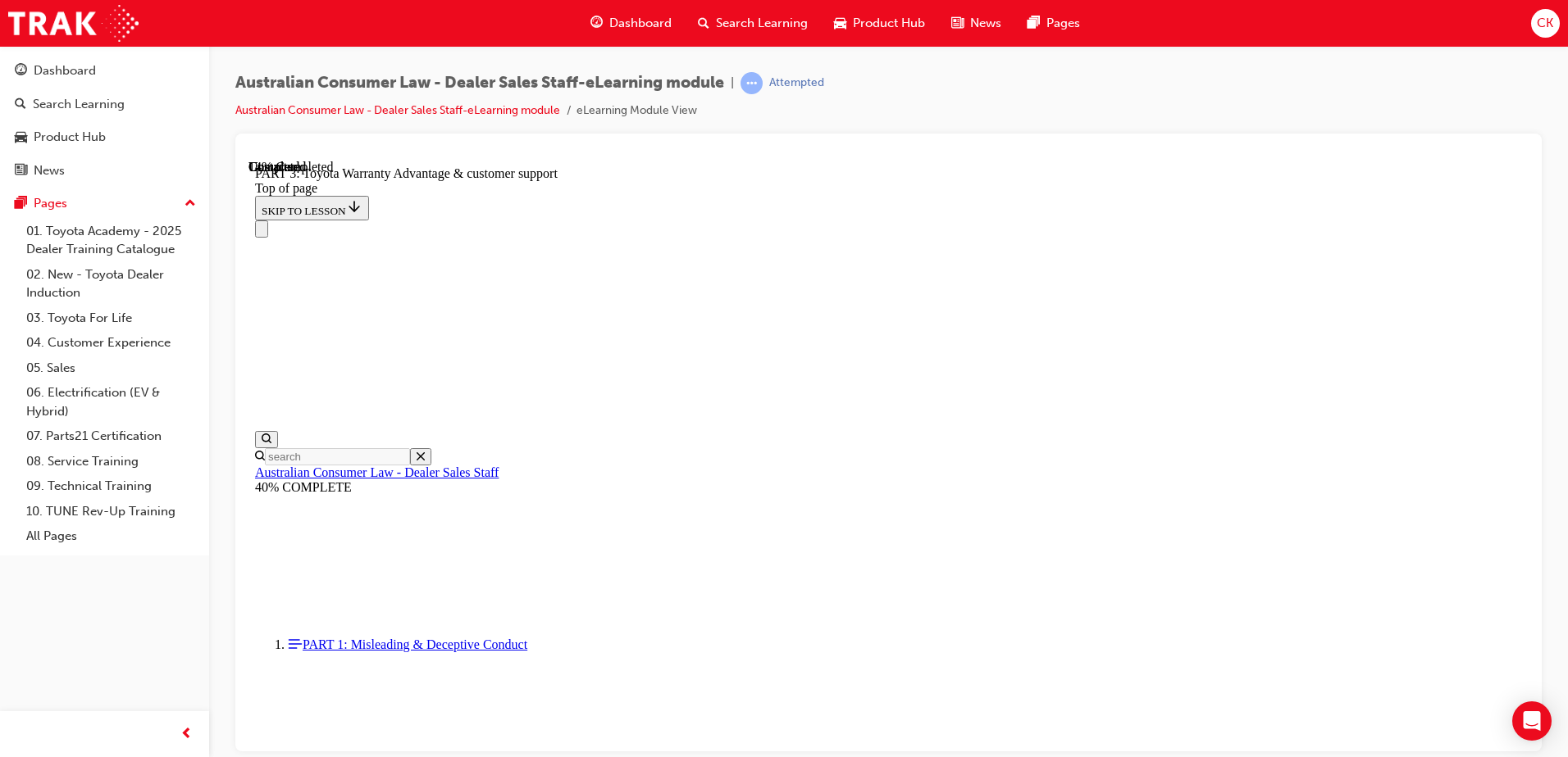
scroll to position [952, 0]
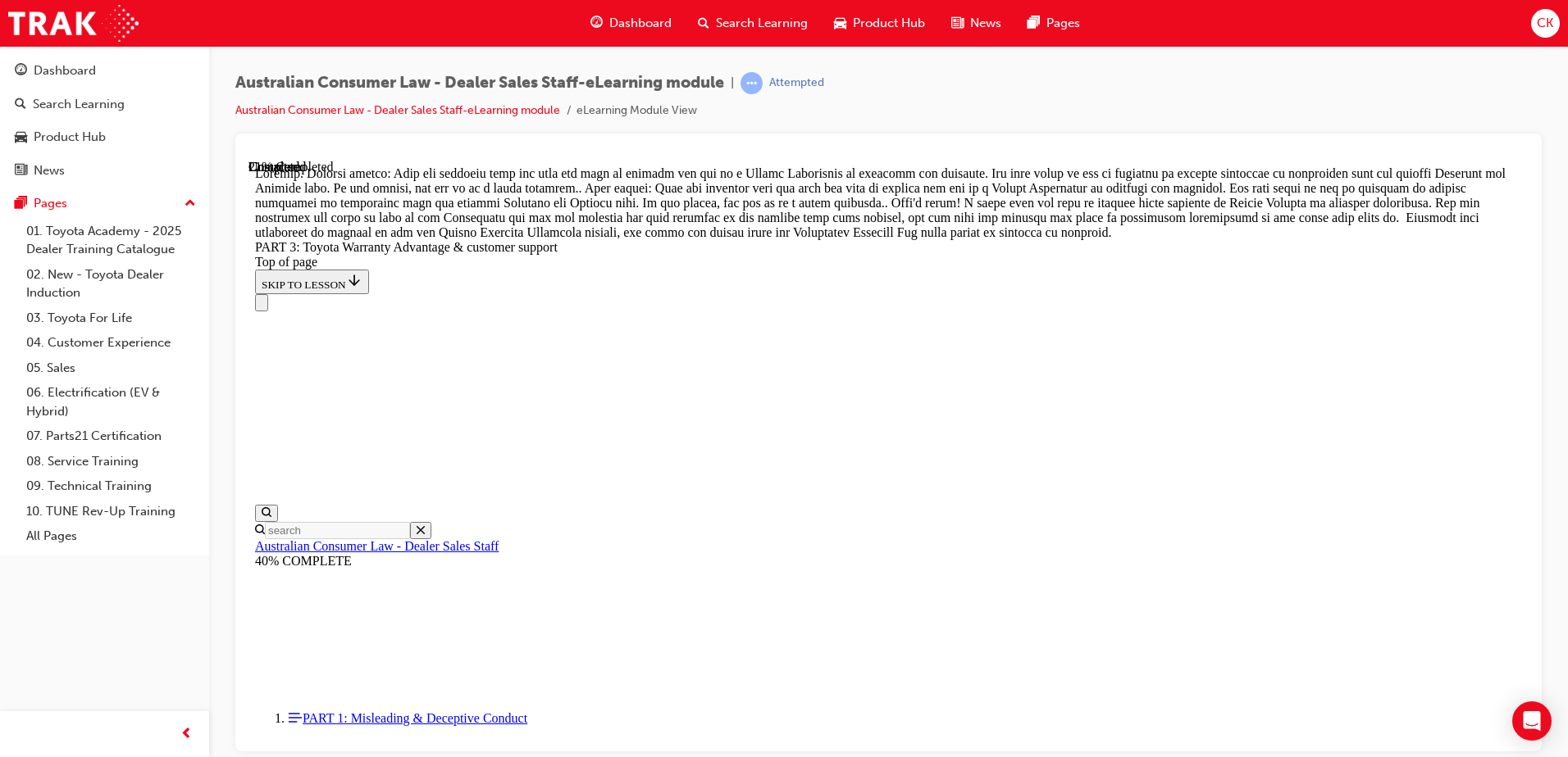
scroll to position [1321, 0]
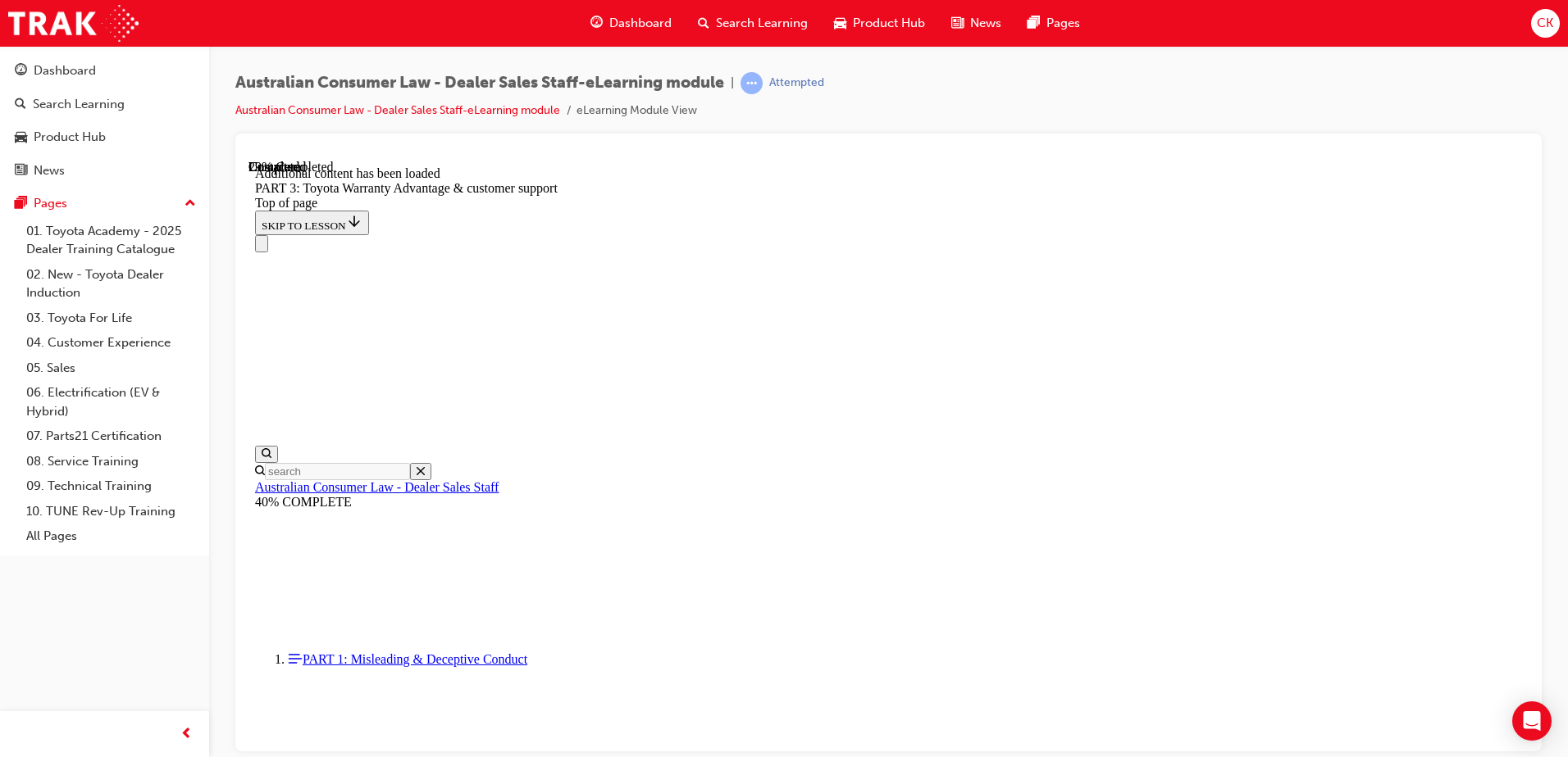
scroll to position [1913, 0]
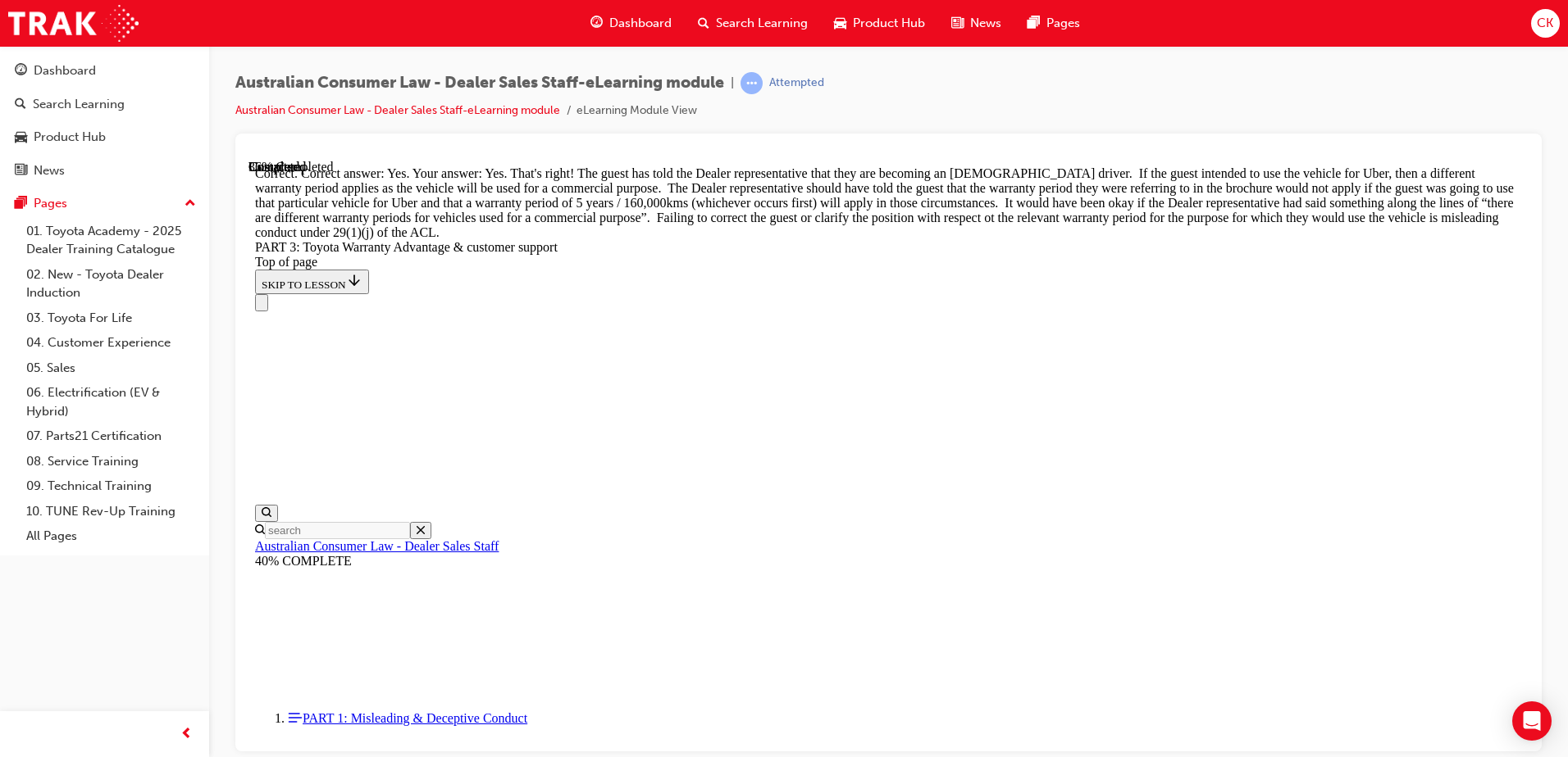
scroll to position [2469, 0]
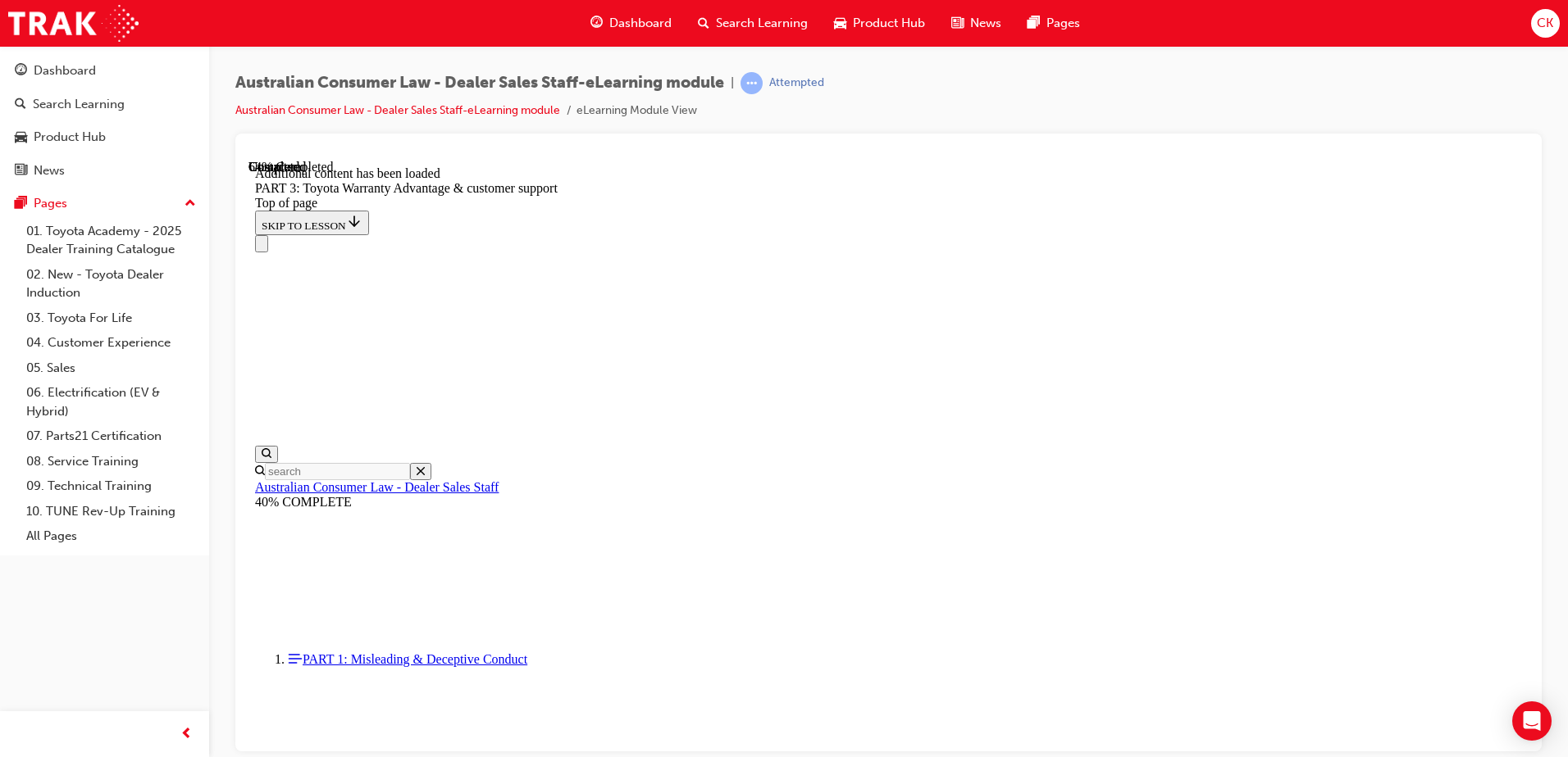
scroll to position [4280, 0]
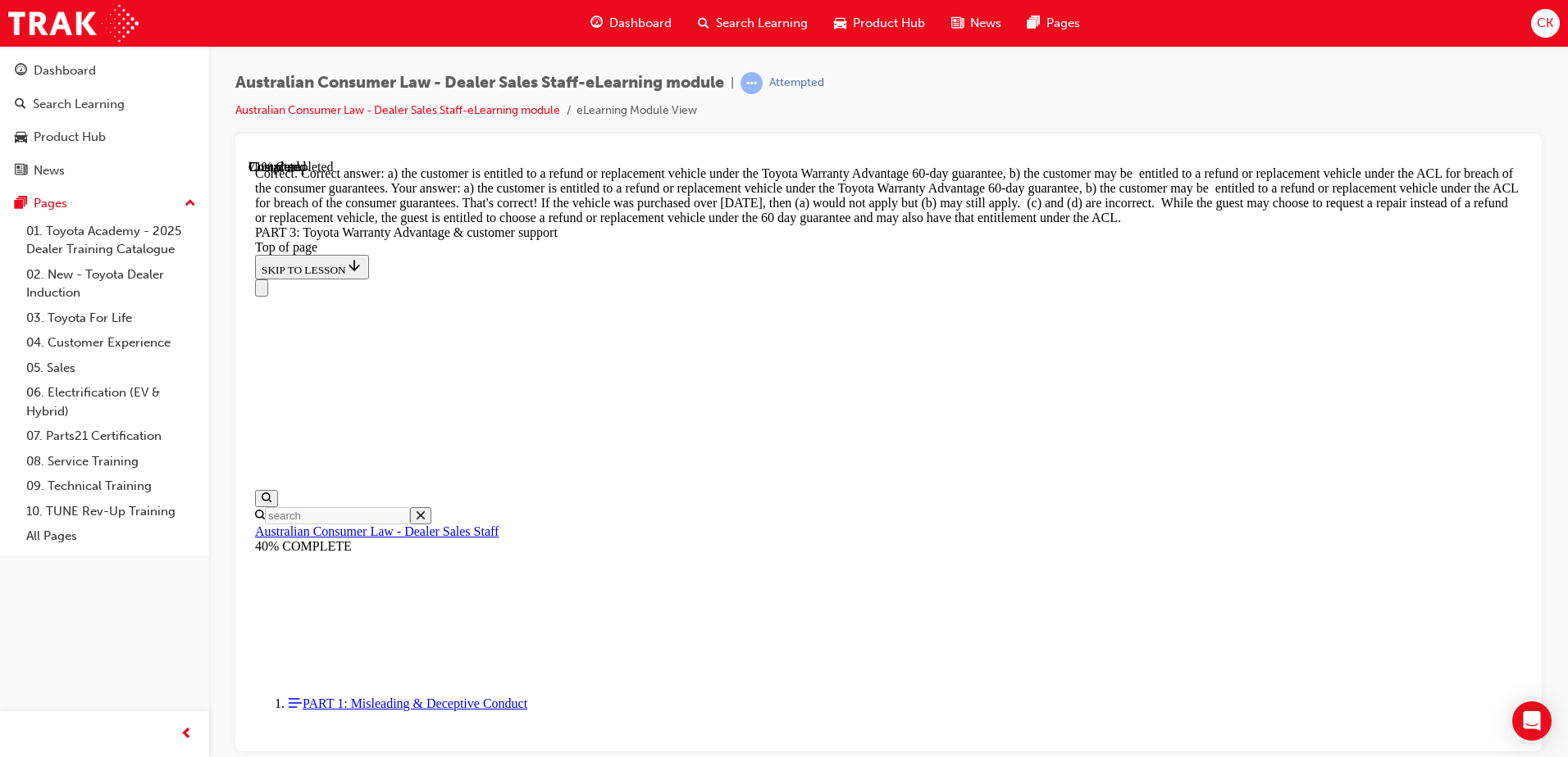
scroll to position [4717, 0]
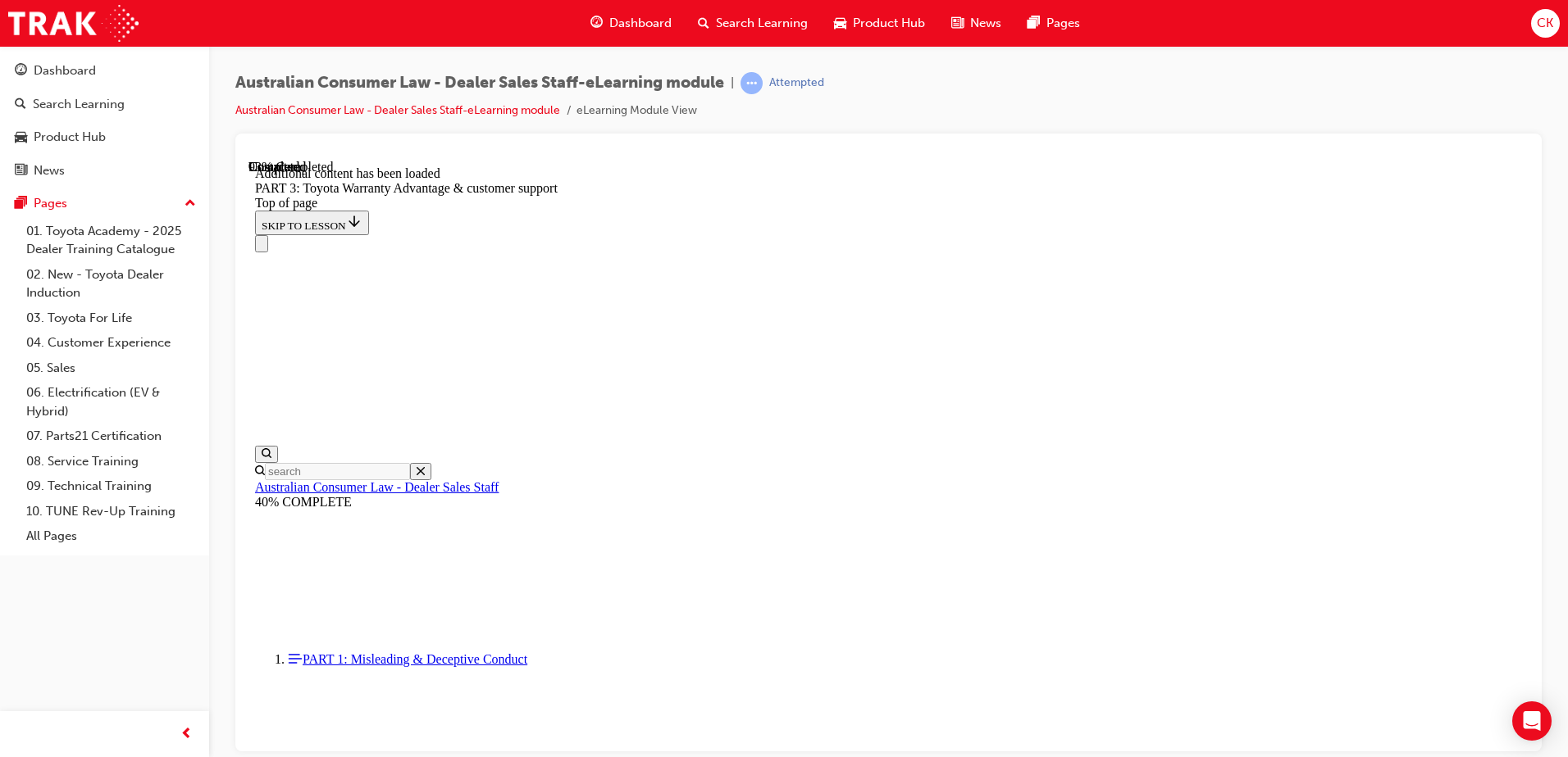
scroll to position [5206, 0]
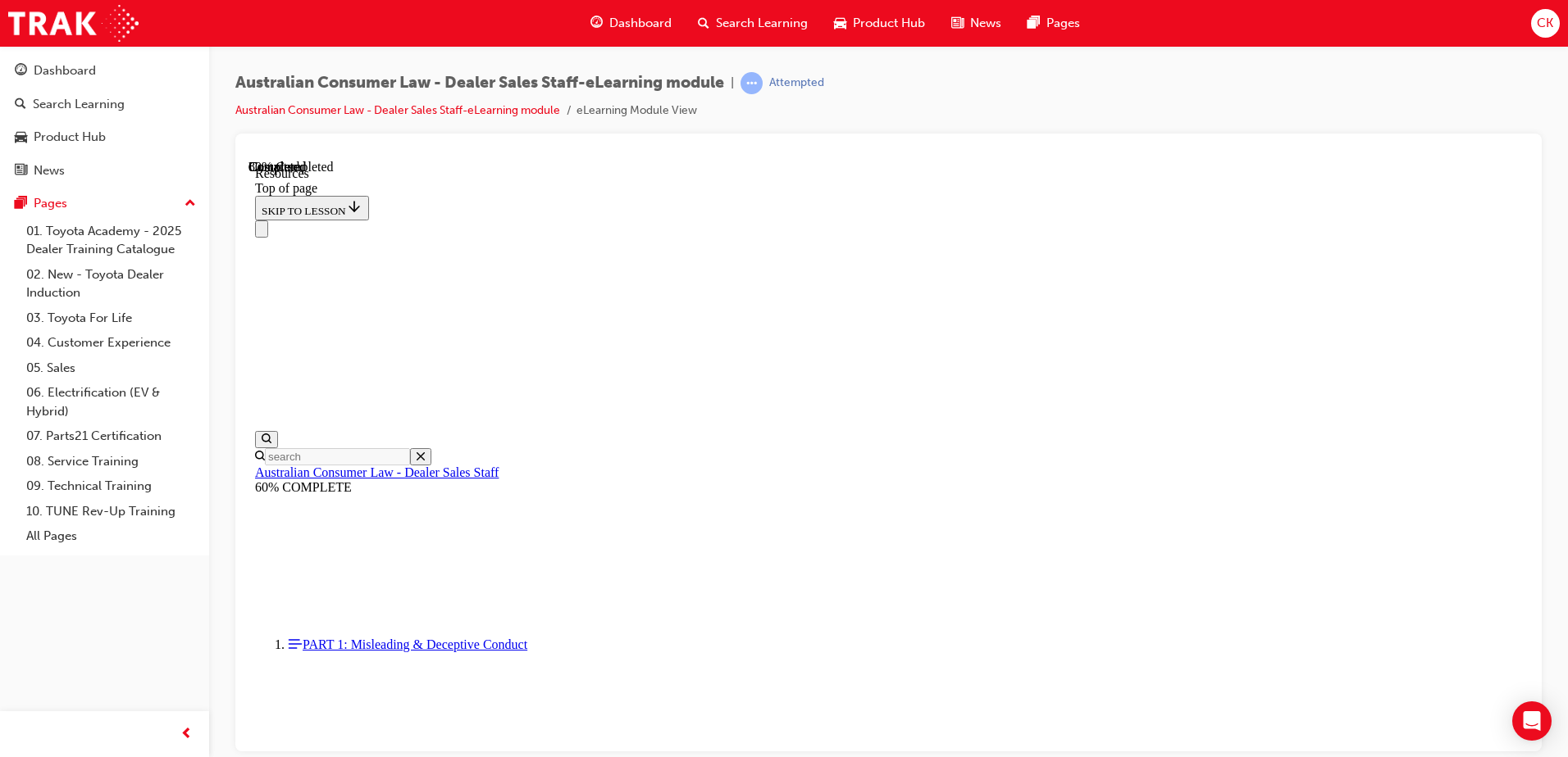
scroll to position [829, 0]
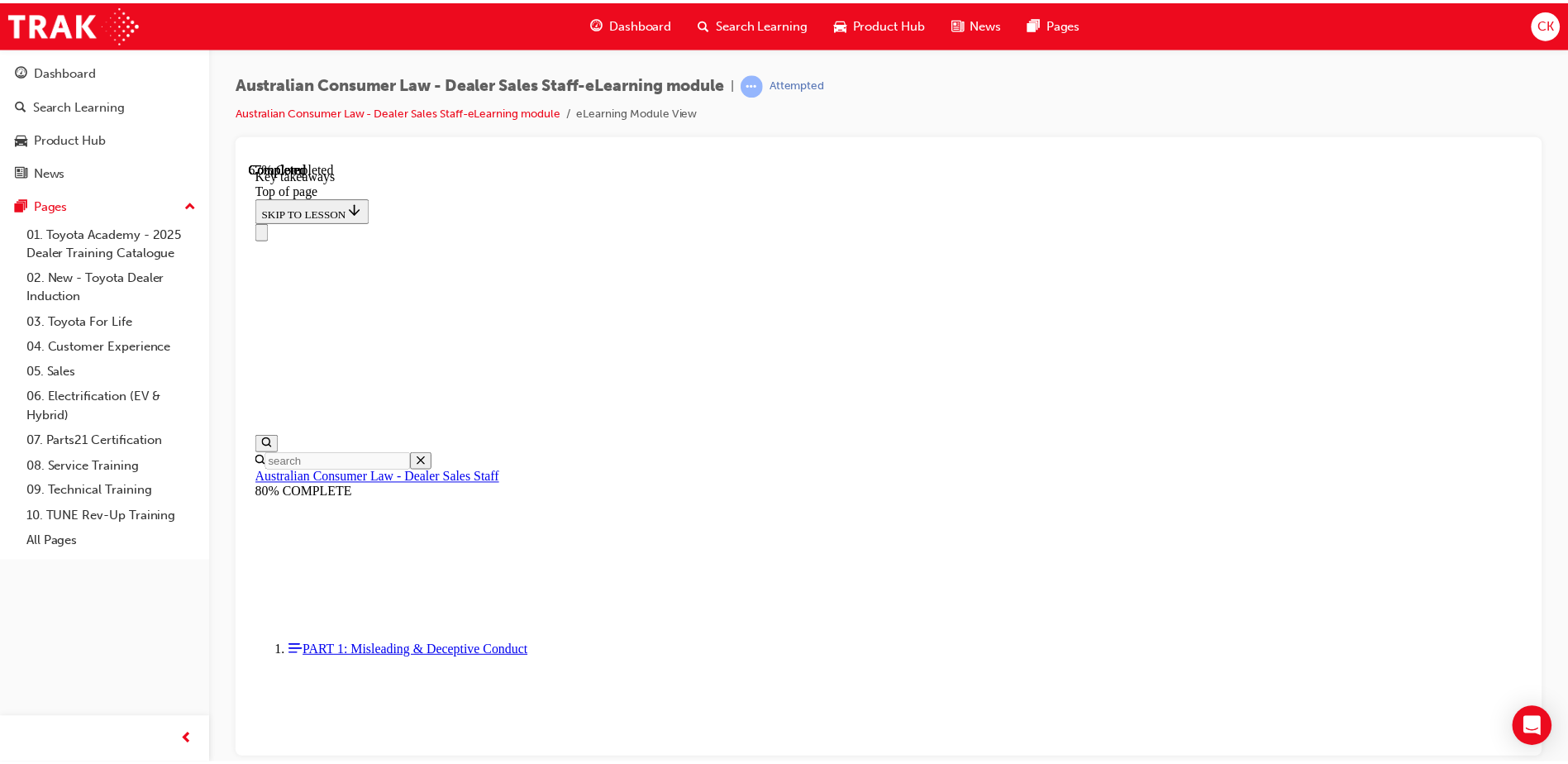
scroll to position [371, 0]
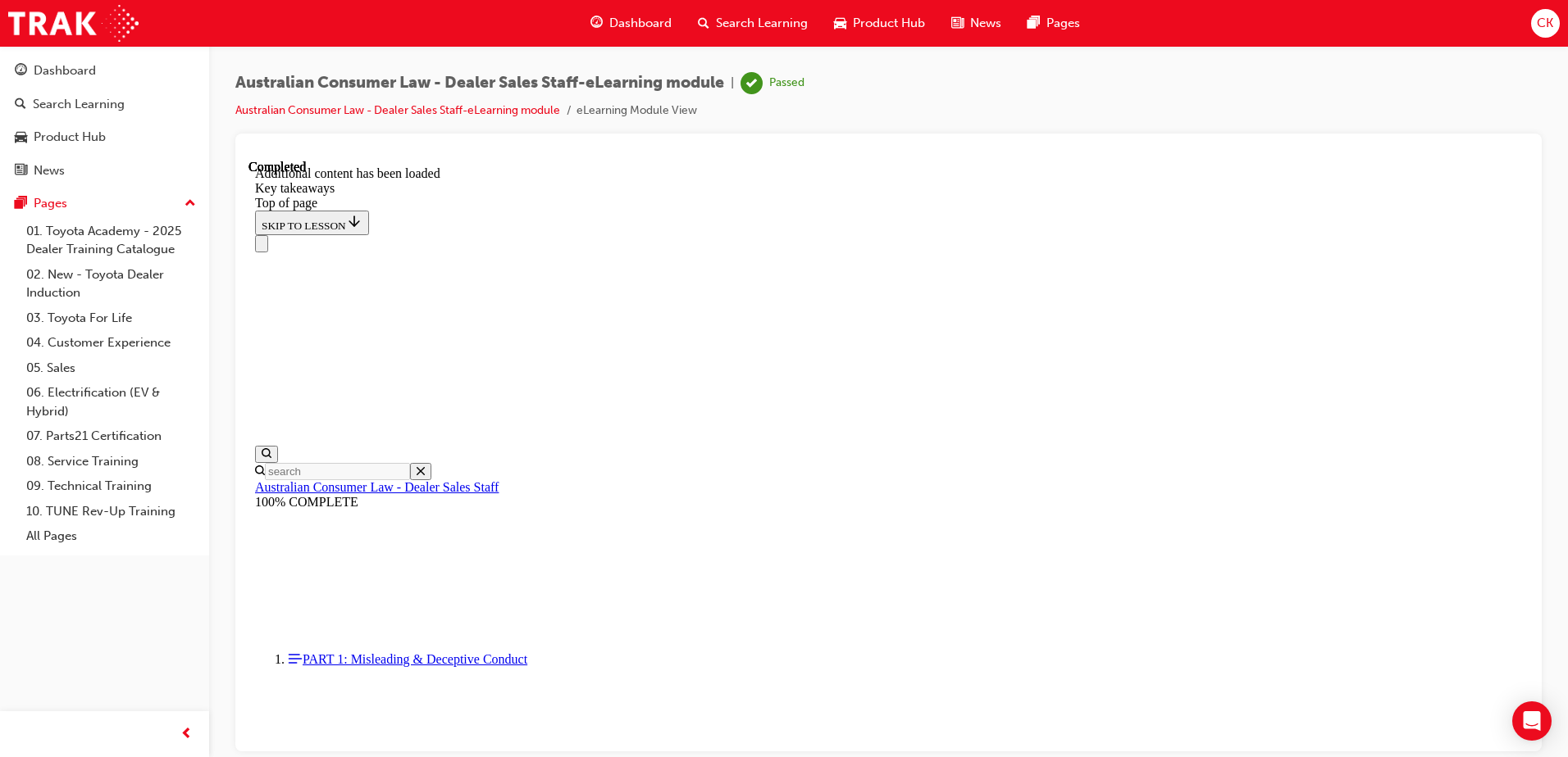
click at [1551, 22] on span "CK" at bounding box center [1545, 23] width 16 height 19
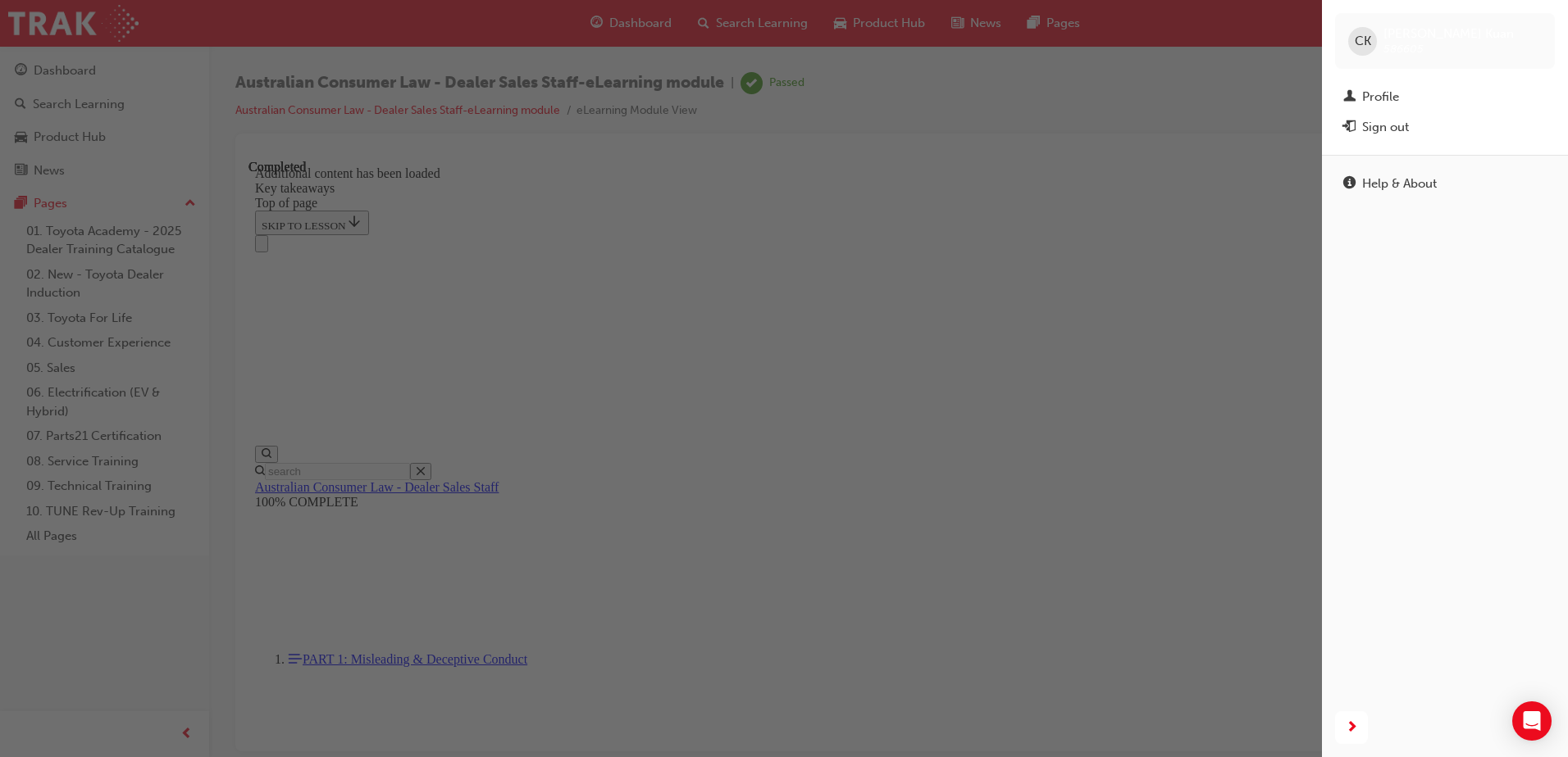
drag, startPoint x: 579, startPoint y: 216, endPoint x: 355, endPoint y: 12, distance: 303.0
click at [579, 216] on div "button" at bounding box center [661, 378] width 1322 height 757
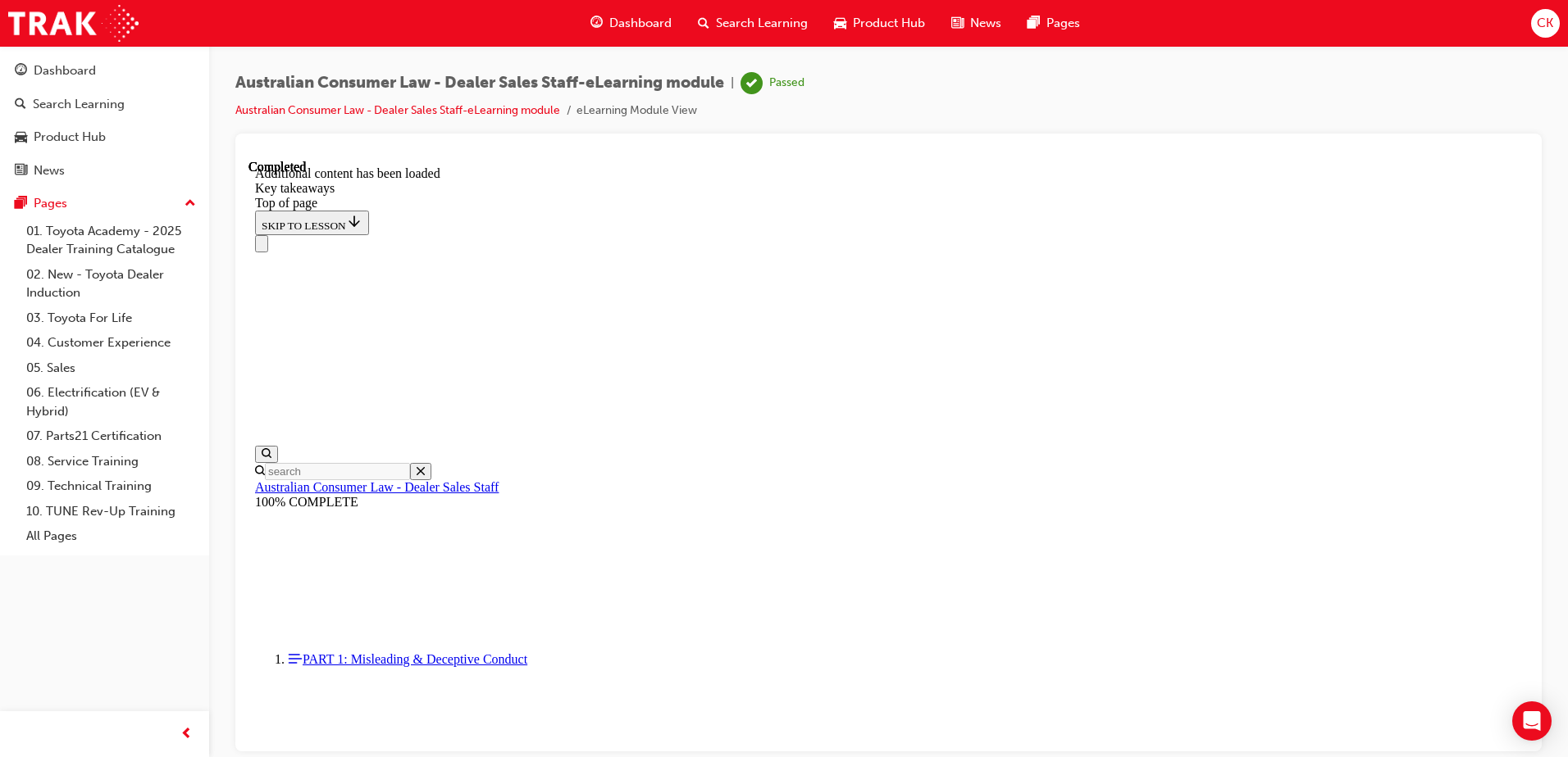
click at [739, 24] on span "Search Learning" at bounding box center [762, 23] width 92 height 19
